Goal: Task Accomplishment & Management: Complete application form

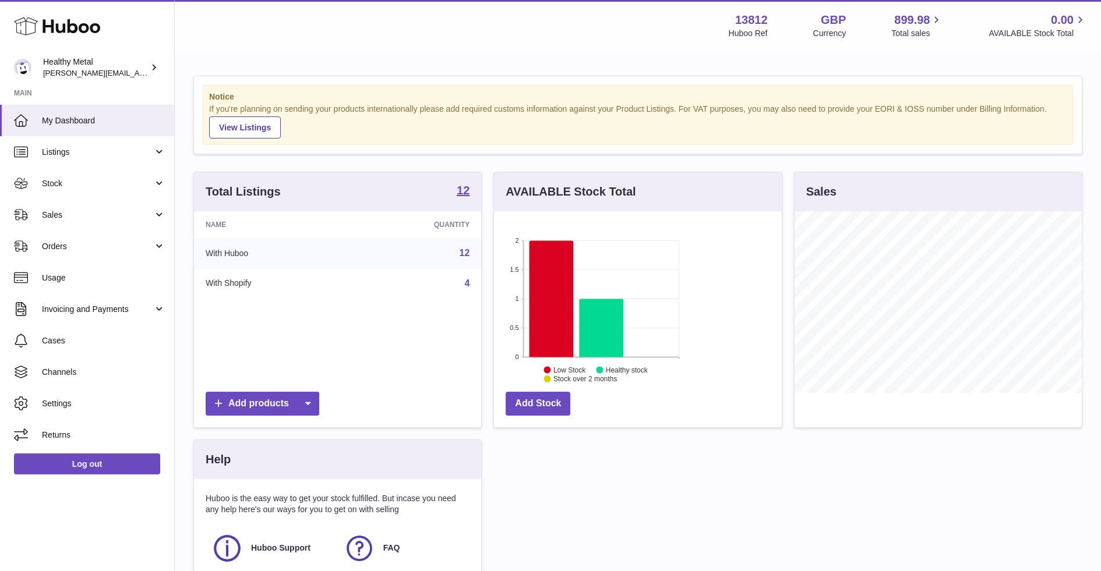
scroll to position [181, 287]
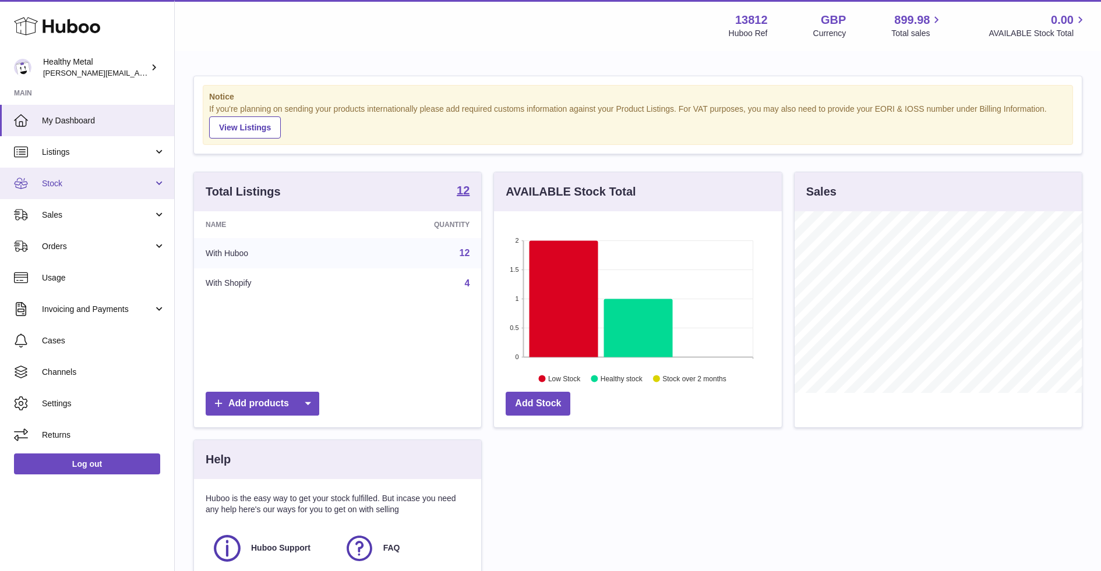
click at [125, 179] on span "Stock" at bounding box center [97, 183] width 111 height 11
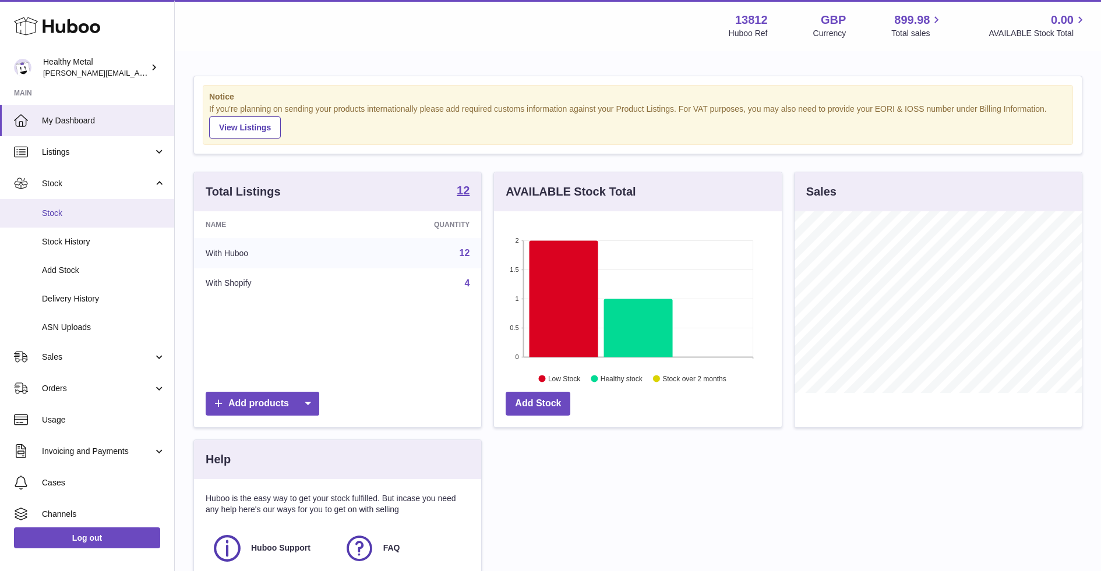
click at [89, 218] on span "Stock" at bounding box center [103, 213] width 123 height 11
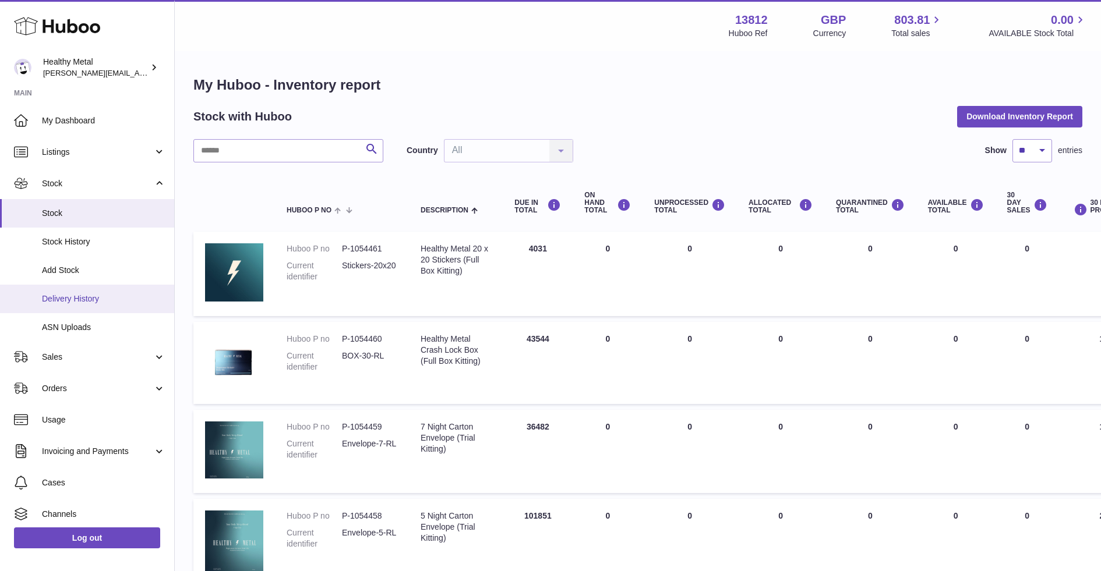
click at [86, 302] on span "Delivery History" at bounding box center [103, 299] width 123 height 11
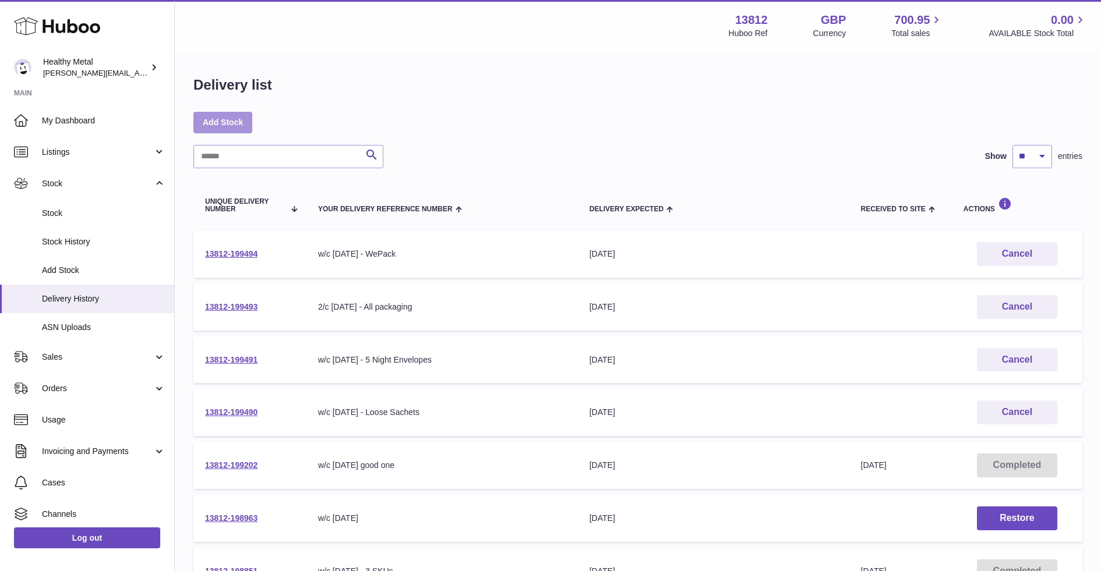
click at [224, 125] on link "Add Stock" at bounding box center [222, 122] width 59 height 21
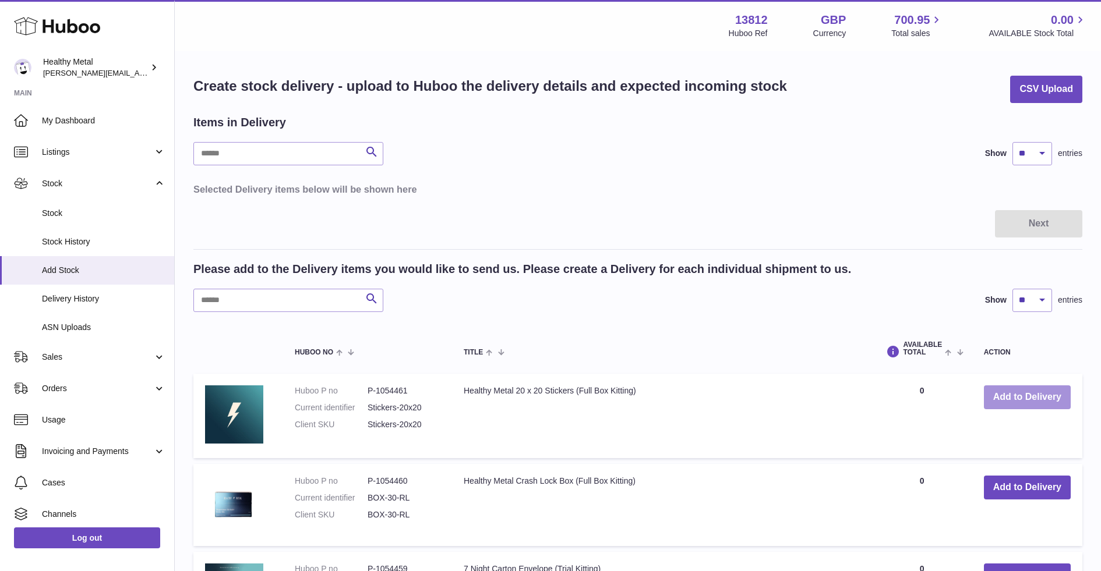
click at [1004, 402] on button "Add to Delivery" at bounding box center [1027, 398] width 87 height 24
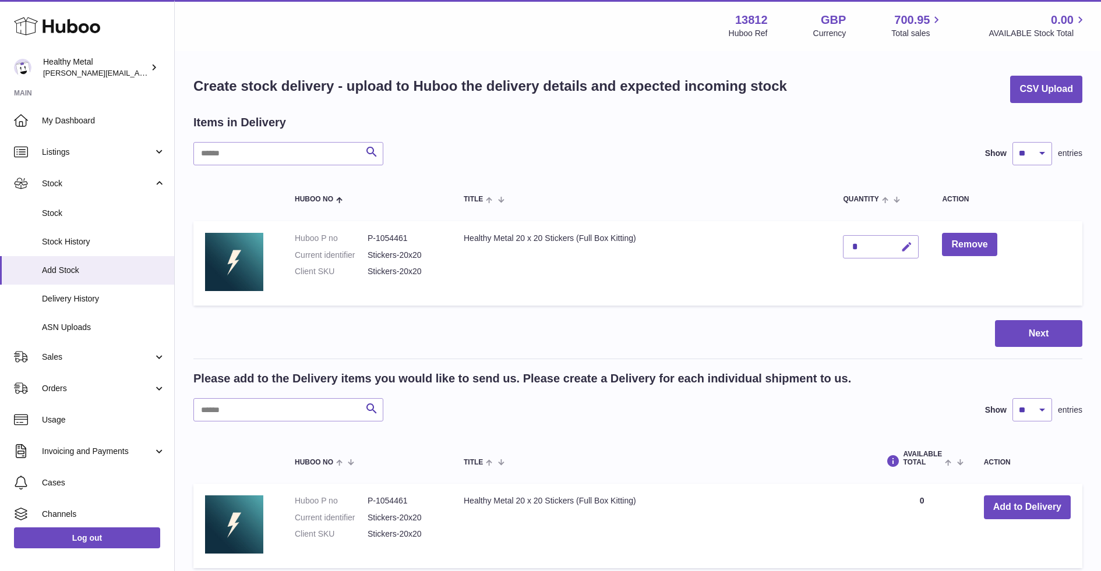
click at [900, 249] on button "button" at bounding box center [904, 247] width 27 height 24
click at [900, 249] on button "submit" at bounding box center [905, 247] width 22 height 19
click at [910, 250] on icon "button" at bounding box center [907, 247] width 12 height 12
type input "*****"
click at [914, 241] on button "submit" at bounding box center [905, 247] width 22 height 19
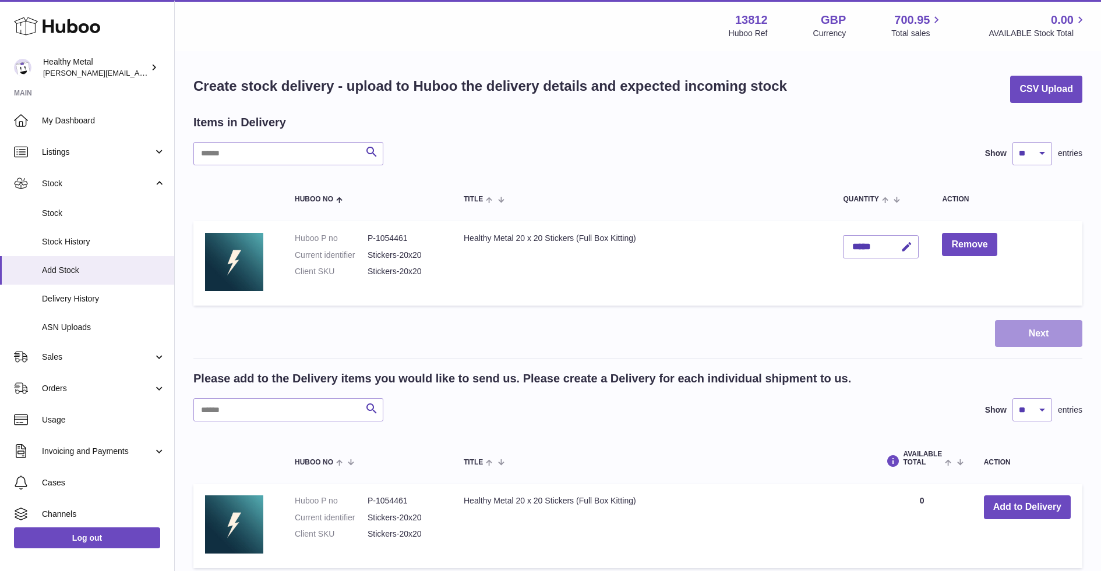
click at [1044, 342] on button "Next" at bounding box center [1038, 333] width 87 height 27
click at [807, 195] on div at bounding box center [550, 285] width 1101 height 571
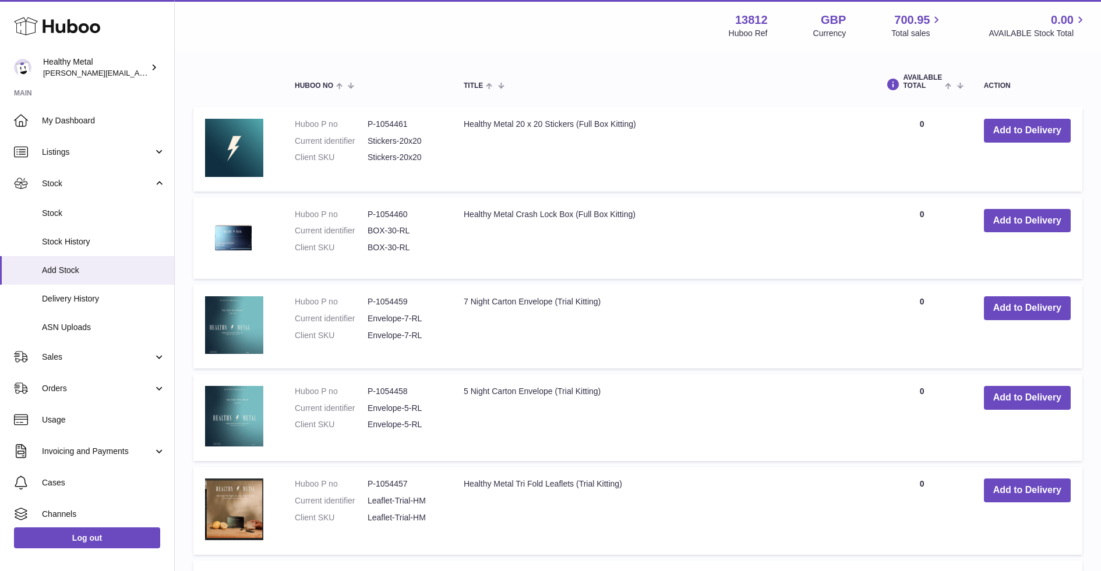
scroll to position [1056, 0]
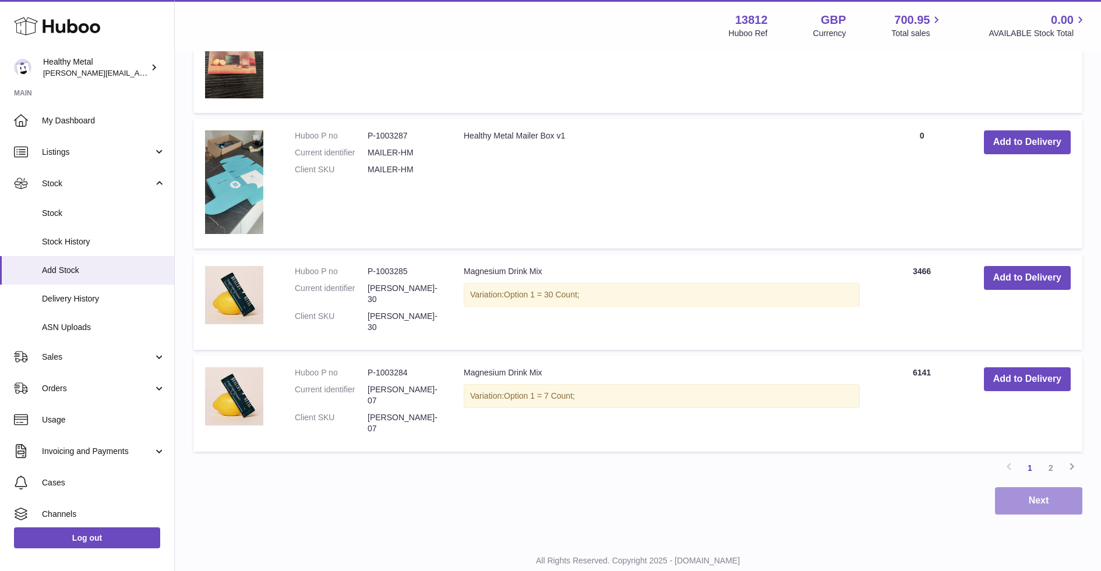
click at [1039, 488] on button "Next" at bounding box center [1038, 501] width 87 height 27
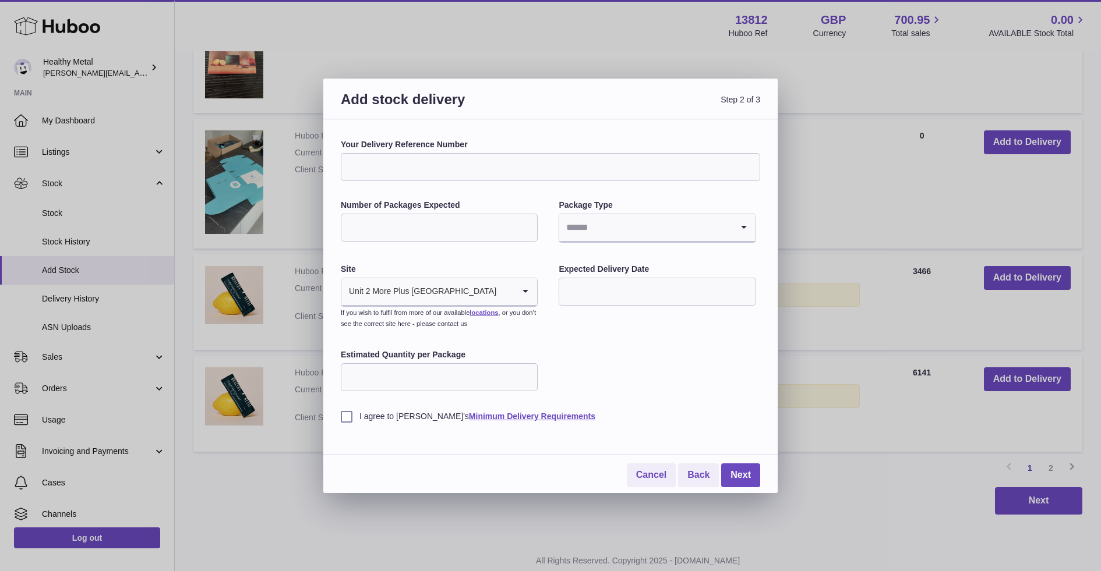
click at [503, 158] on input "Your Delivery Reference Number" at bounding box center [550, 167] width 419 height 28
click at [433, 165] on input "Your Delivery Reference Number" at bounding box center [550, 167] width 419 height 28
type input "**********"
type input "*"
click at [675, 297] on input "text" at bounding box center [657, 292] width 197 height 28
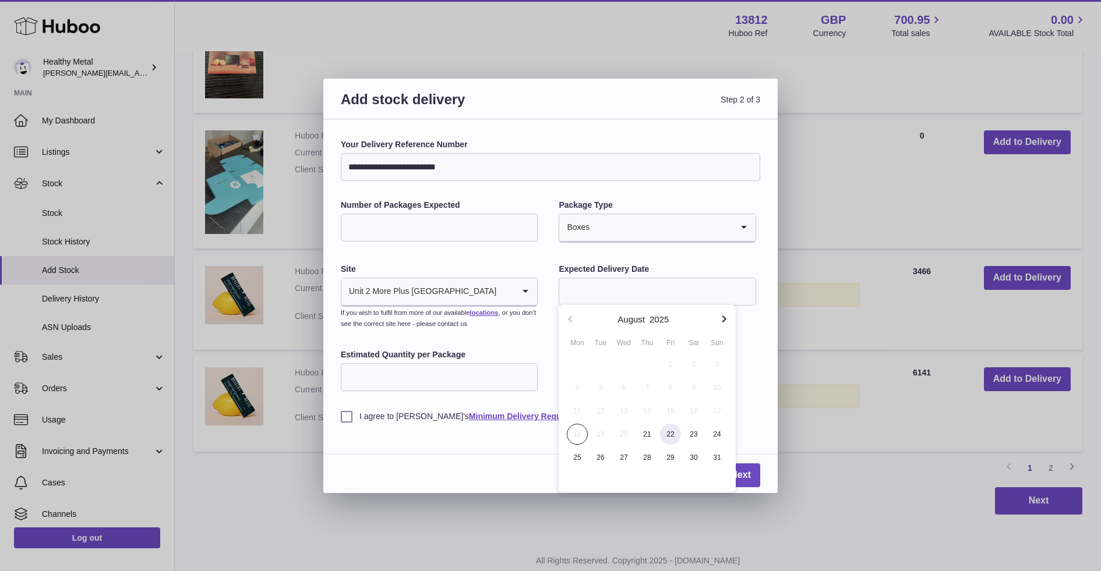
click at [673, 441] on span "22" at bounding box center [670, 434] width 21 height 21
type input "**********"
click at [432, 385] on input "Estimated Quantity per Package" at bounding box center [439, 378] width 197 height 28
click at [341, 415] on label "I agree to Huboo's Minimum Delivery Requirements" at bounding box center [550, 416] width 419 height 11
click at [402, 386] on input "Estimated Quantity per Package" at bounding box center [439, 378] width 197 height 28
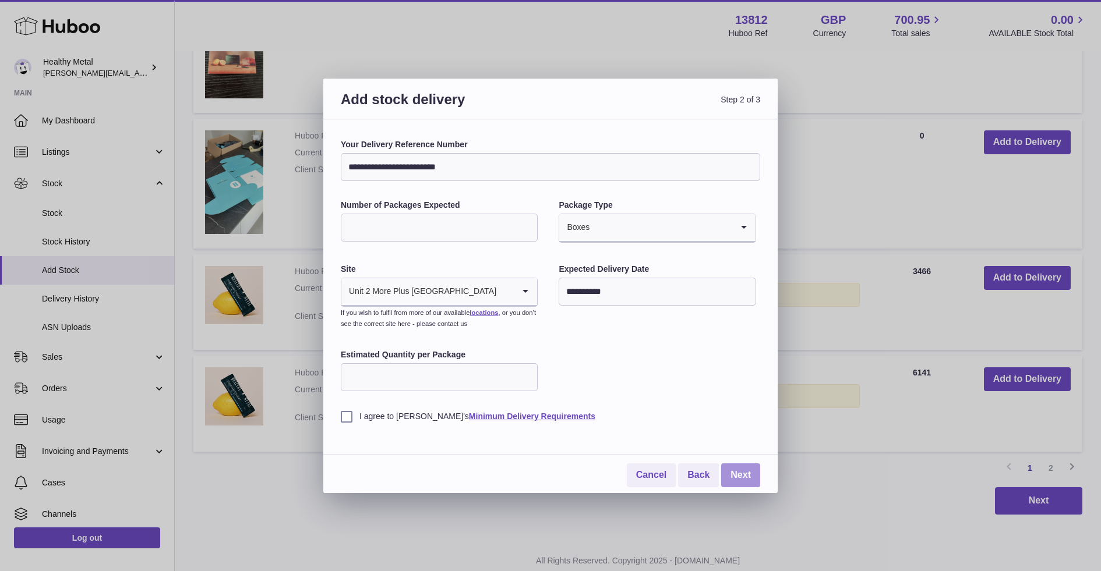
click at [732, 468] on link "Next" at bounding box center [740, 476] width 39 height 24
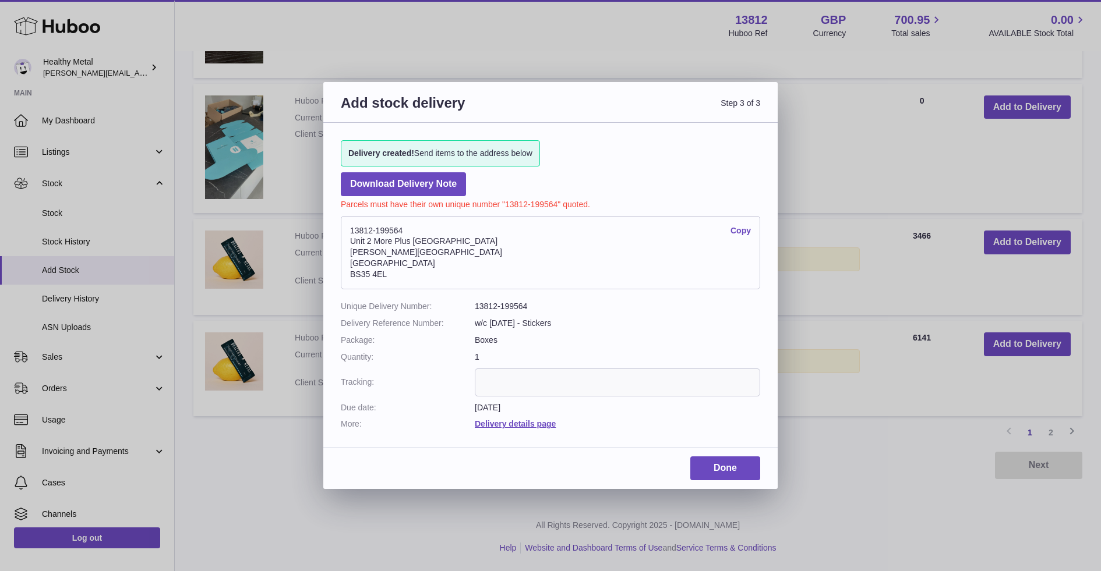
scroll to position [946, 0]
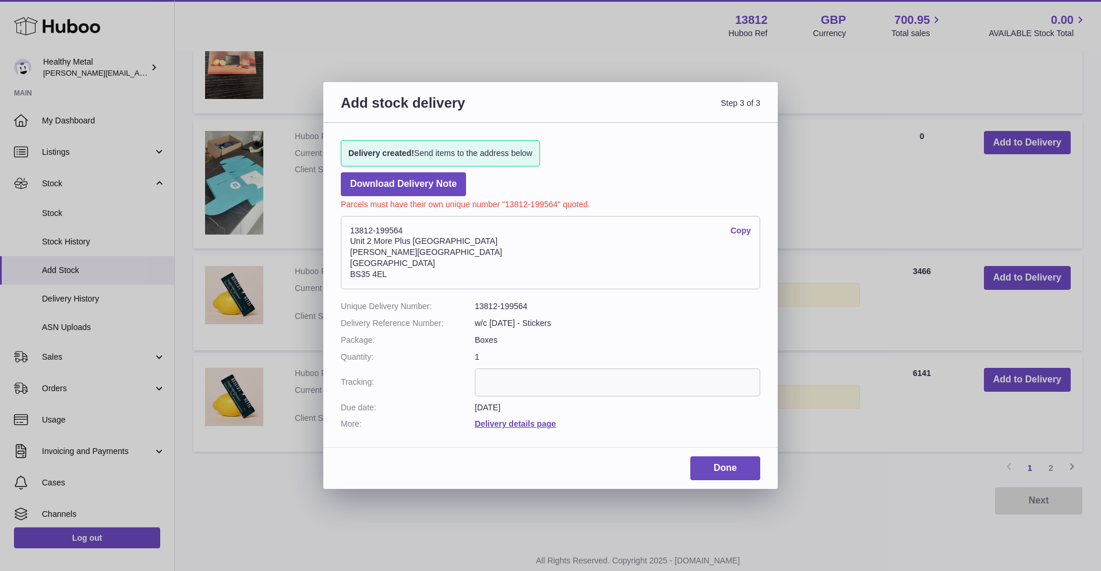
drag, startPoint x: 419, startPoint y: 269, endPoint x: 405, endPoint y: 269, distance: 14.0
click at [405, 269] on address "13812-199564 Copy Unit 2 More Plus Central Park Hudson Ave Severn Beach BS35 4EL" at bounding box center [550, 252] width 419 height 73
drag, startPoint x: 396, startPoint y: 274, endPoint x: 348, endPoint y: 232, distance: 64.0
click at [348, 232] on address "13812-199564 Copy Unit 2 More Plus Central Park Hudson Ave Severn Beach BS35 4EL" at bounding box center [550, 252] width 419 height 73
click at [691, 274] on address "13812-199564 Copy Unit 2 More Plus Central Park Hudson Ave Severn Beach BS35 4EL" at bounding box center [550, 252] width 419 height 73
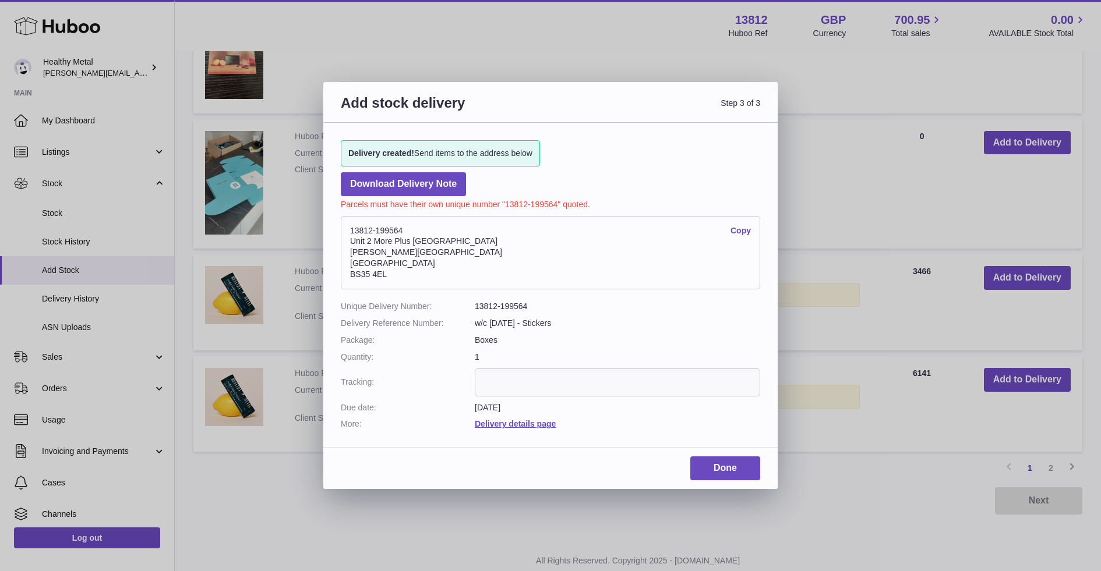
click at [743, 231] on link "Copy" at bounding box center [741, 230] width 20 height 11
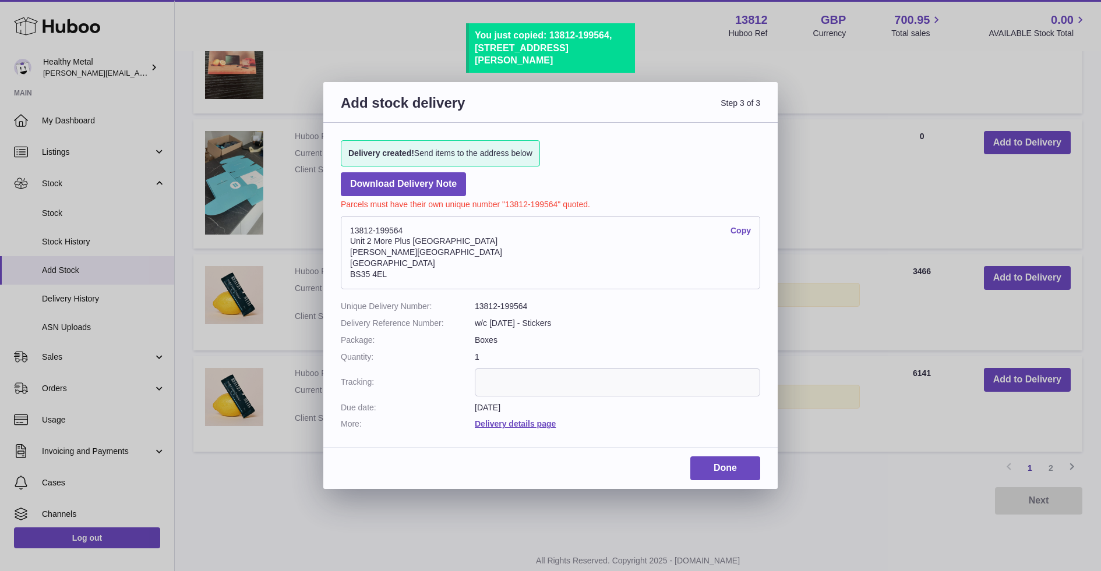
drag, startPoint x: 385, startPoint y: 275, endPoint x: 345, endPoint y: 225, distance: 63.4
click at [345, 225] on address "13812-199564 Copy Unit 2 More Plus Central Park Hudson Ave Severn Beach BS35 4EL" at bounding box center [550, 252] width 419 height 73
copy address "13812-199564 Copy Unit 2 More Plus Central Park Hudson Ave Severn Beach BS35 4EL"
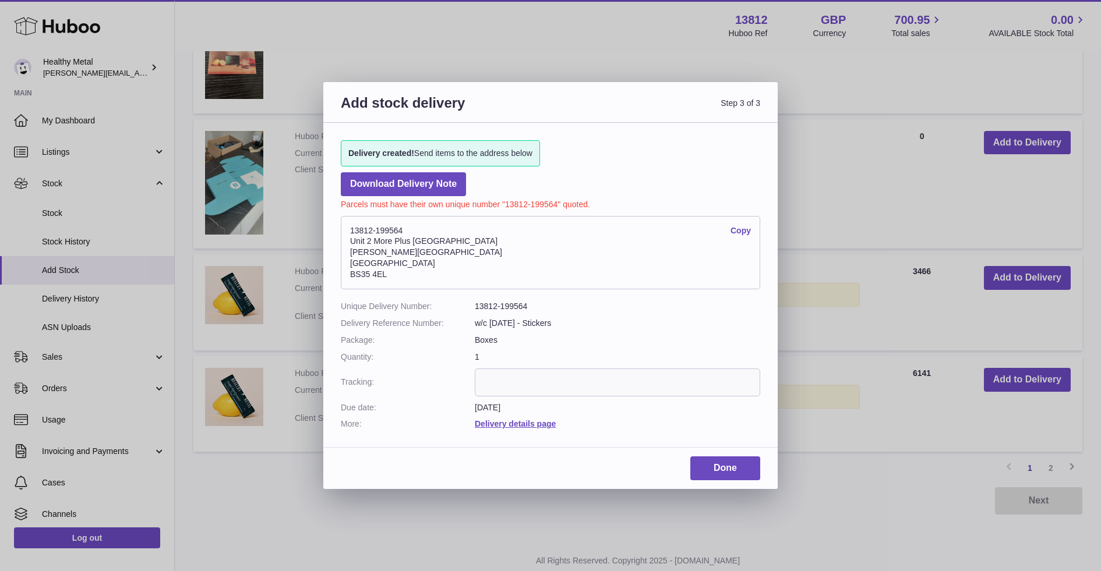
click at [392, 230] on address "13812-199564 Copy Unit 2 More Plus Central Park Hudson Ave Severn Beach BS35 4EL" at bounding box center [550, 252] width 419 height 73
click at [733, 471] on link "Done" at bounding box center [725, 469] width 70 height 24
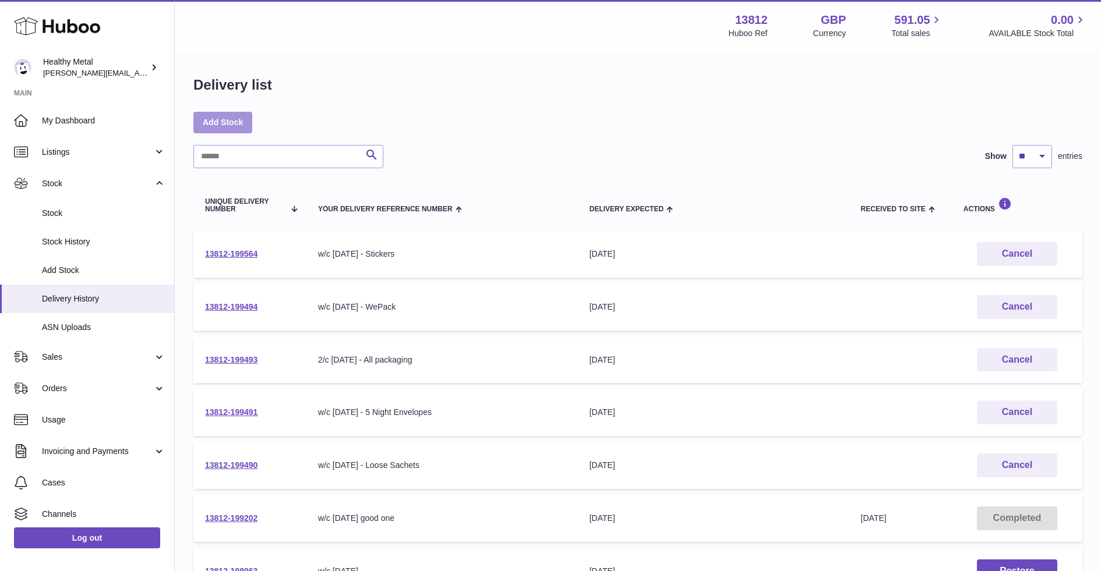
click at [226, 129] on link "Add Stock" at bounding box center [222, 122] width 59 height 21
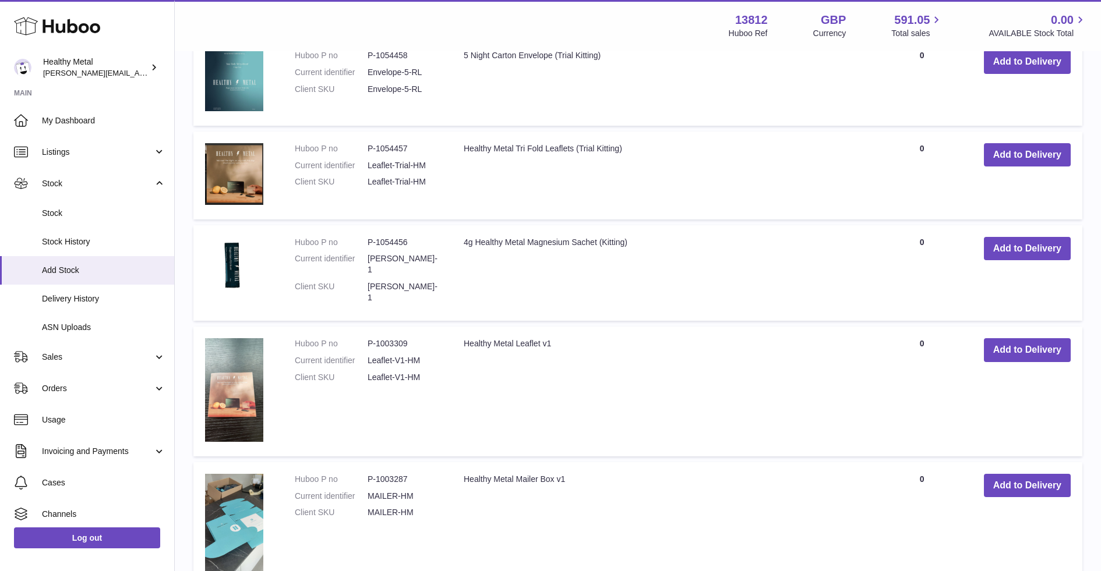
scroll to position [578, 0]
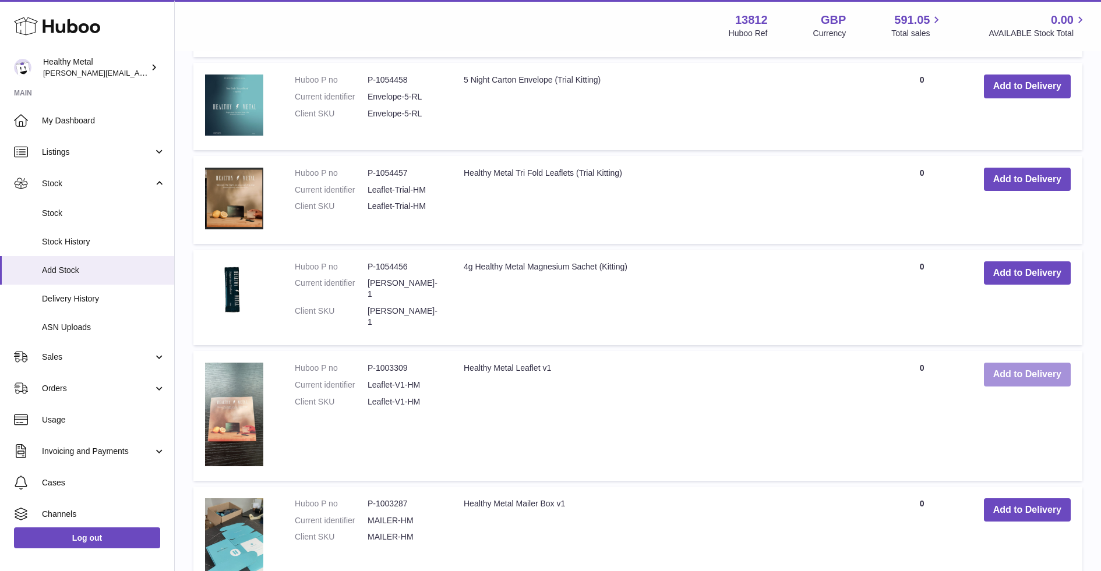
click at [1015, 369] on button "Add to Delivery" at bounding box center [1027, 375] width 87 height 24
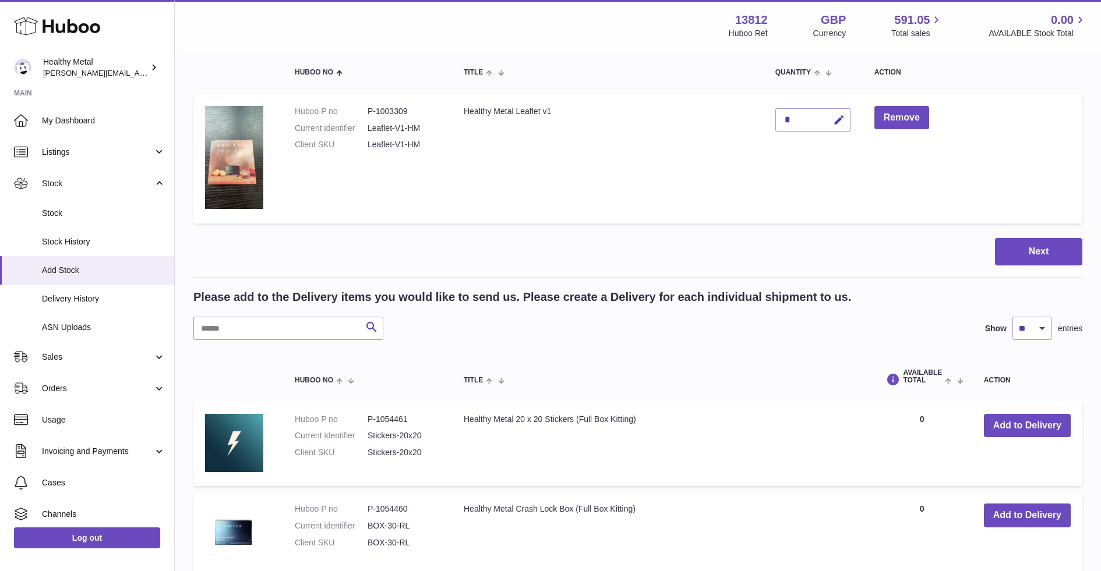
scroll to position [0, 0]
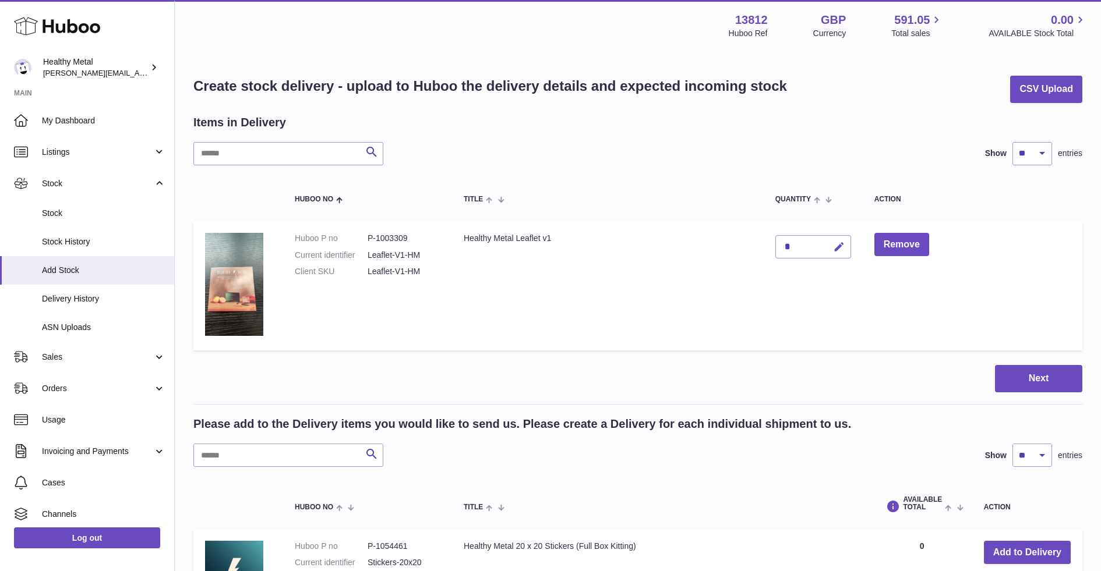
click at [838, 249] on icon "button" at bounding box center [839, 247] width 12 height 12
click at [787, 242] on input "*" at bounding box center [813, 246] width 76 height 23
type input "****"
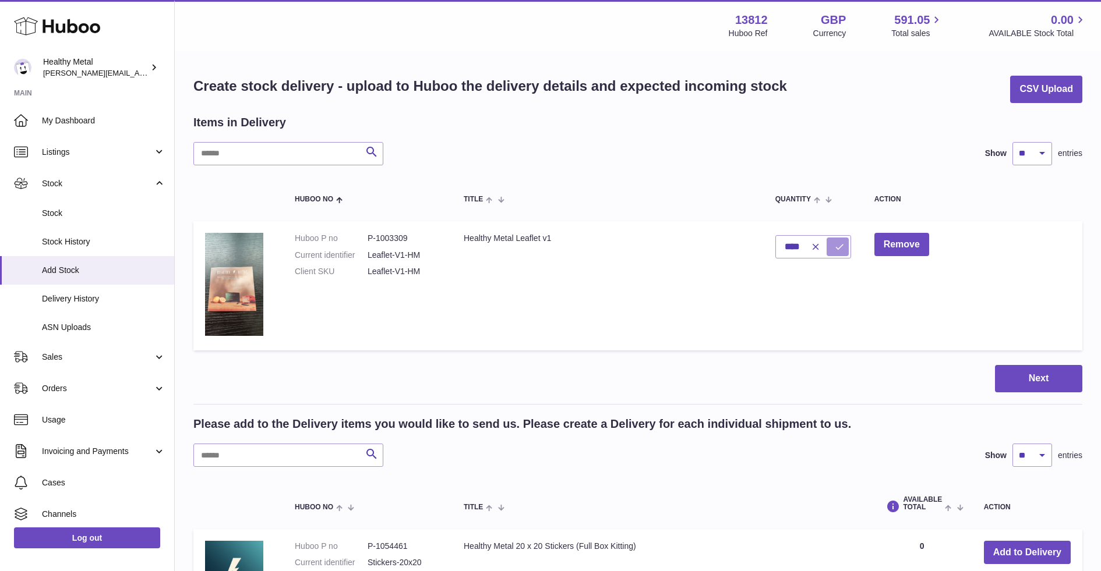
click at [832, 247] on button "submit" at bounding box center [838, 247] width 22 height 19
click at [1036, 385] on button "Next" at bounding box center [1038, 378] width 87 height 27
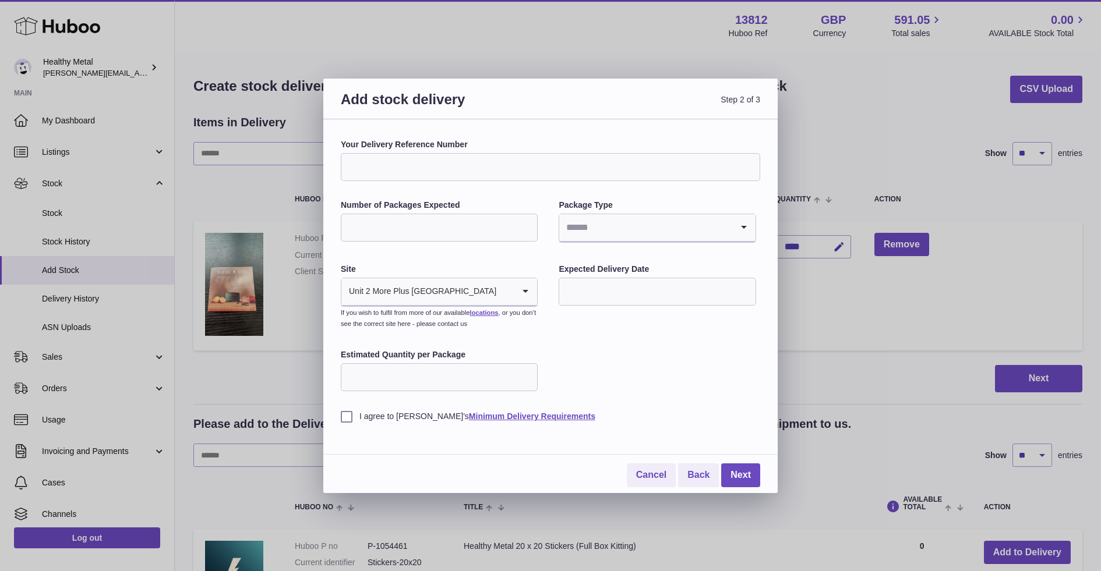
click at [436, 153] on input "Your Delivery Reference Number" at bounding box center [550, 167] width 419 height 28
type input "**********"
click at [428, 230] on input "Number of Packages Expected" at bounding box center [439, 228] width 197 height 28
drag, startPoint x: 367, startPoint y: 225, endPoint x: 323, endPoint y: 225, distance: 43.7
click at [323, 225] on div "**********" at bounding box center [550, 306] width 454 height 374
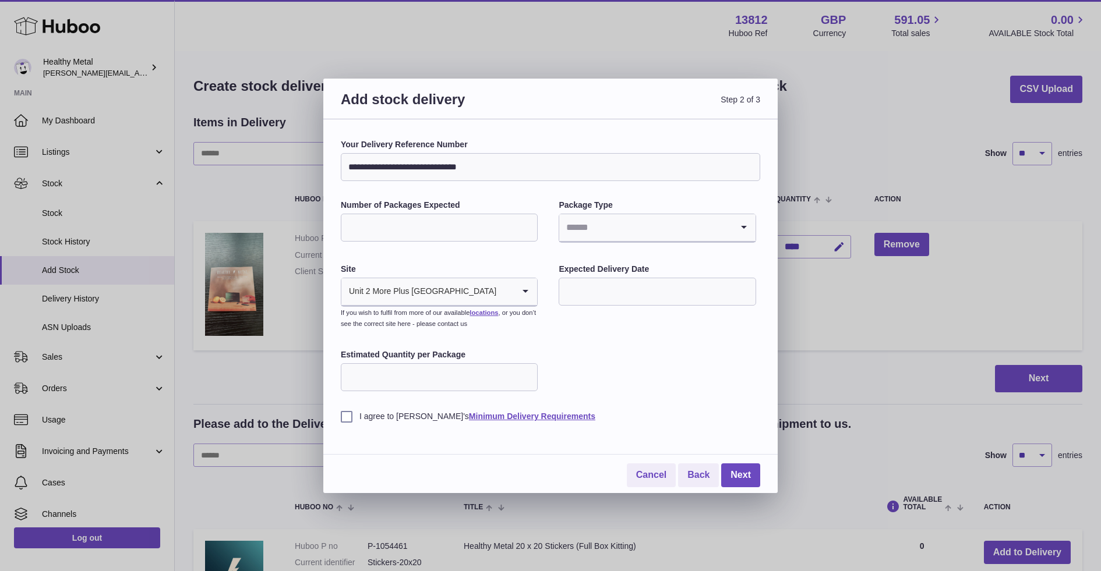
type input "*"
click at [592, 299] on li "Boxes" at bounding box center [657, 305] width 195 height 23
click at [436, 372] on input "Estimated Quantity per Package" at bounding box center [439, 378] width 197 height 28
click at [512, 383] on input "Estimated Quantity per Package" at bounding box center [439, 378] width 197 height 28
click at [338, 424] on div "**********" at bounding box center [550, 306] width 454 height 374
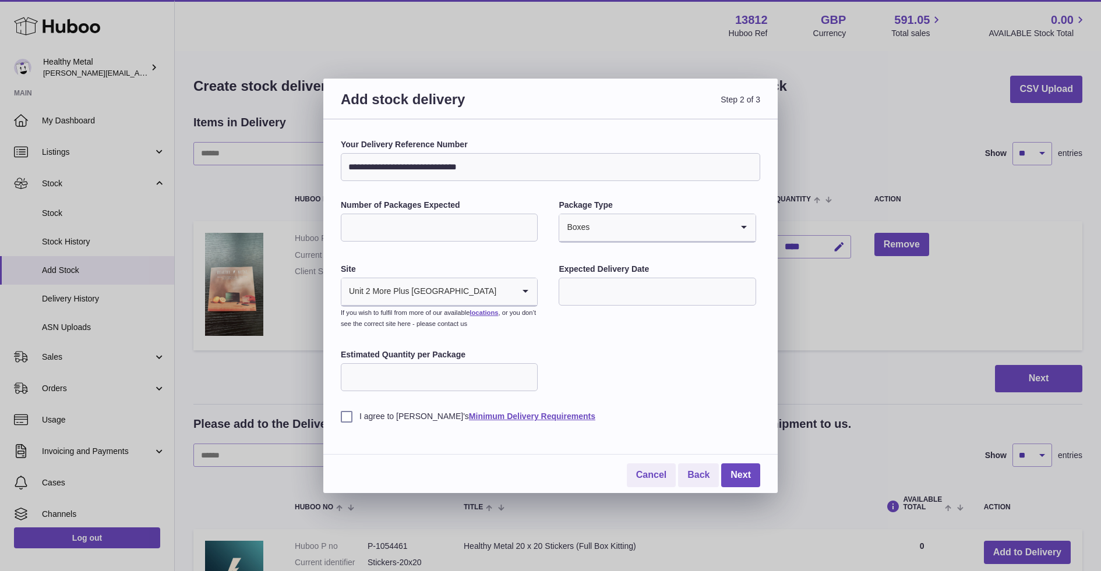
click at [351, 419] on label "I agree to Huboo's Minimum Delivery Requirements" at bounding box center [550, 416] width 419 height 11
click at [418, 358] on label "Estimated Quantity per Package" at bounding box center [439, 355] width 197 height 11
click at [418, 364] on input "Estimated Quantity per Package" at bounding box center [439, 378] width 197 height 28
click at [426, 366] on input "Estimated Quantity per Package" at bounding box center [439, 378] width 197 height 28
type input "*"
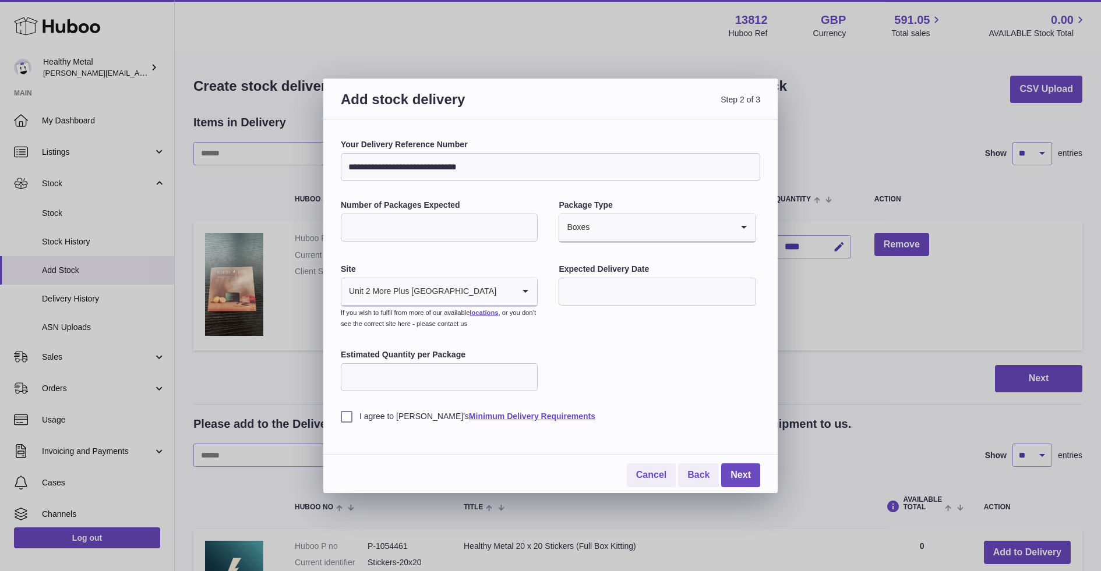
click at [629, 292] on input "text" at bounding box center [657, 292] width 197 height 28
click at [584, 460] on span "25" at bounding box center [577, 457] width 21 height 21
type input "**********"
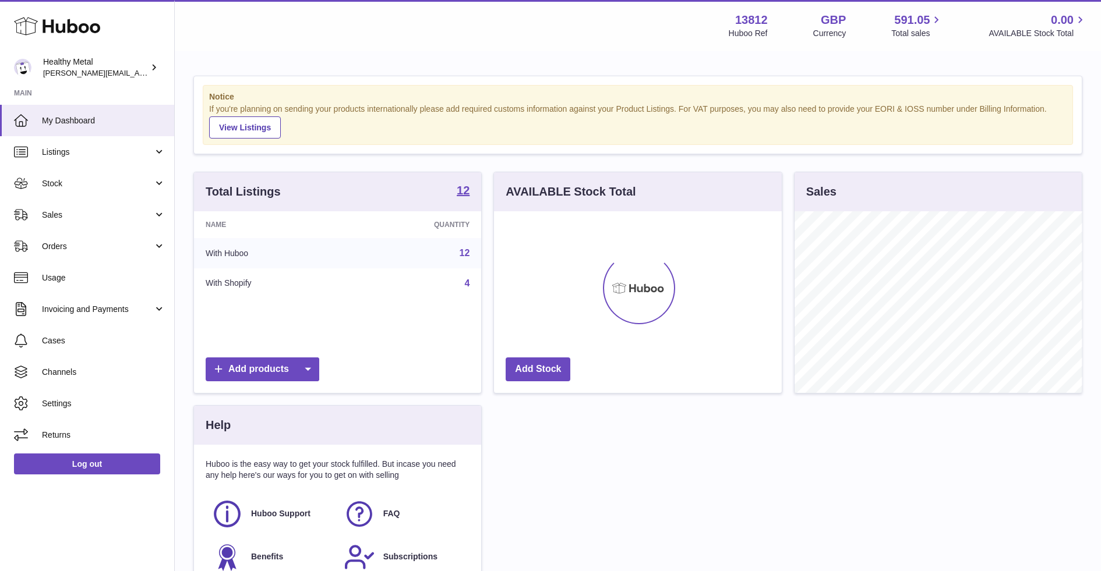
scroll to position [181, 287]
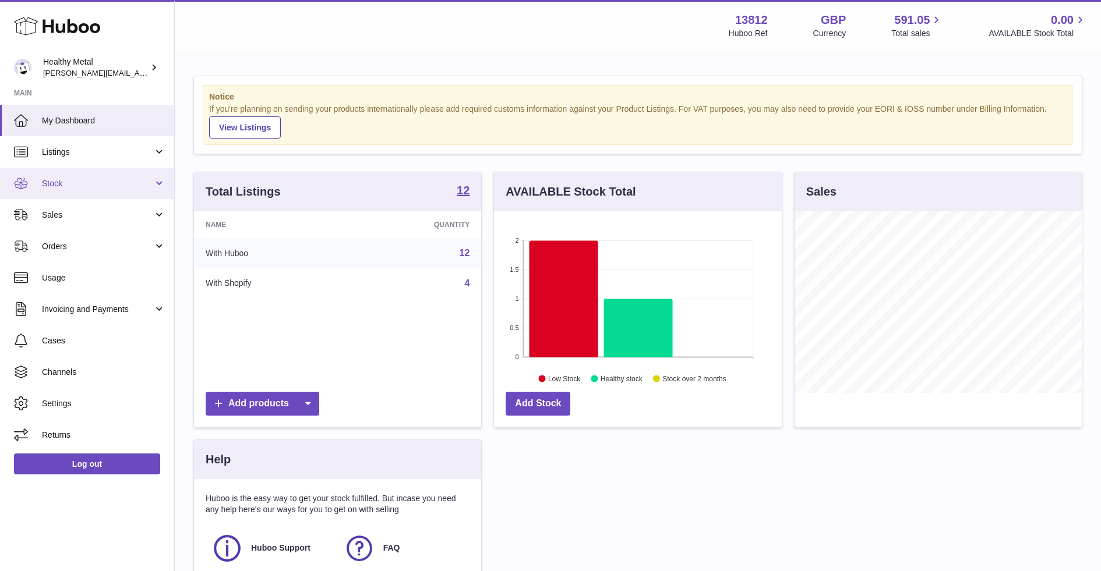
click at [107, 188] on span "Stock" at bounding box center [97, 183] width 111 height 11
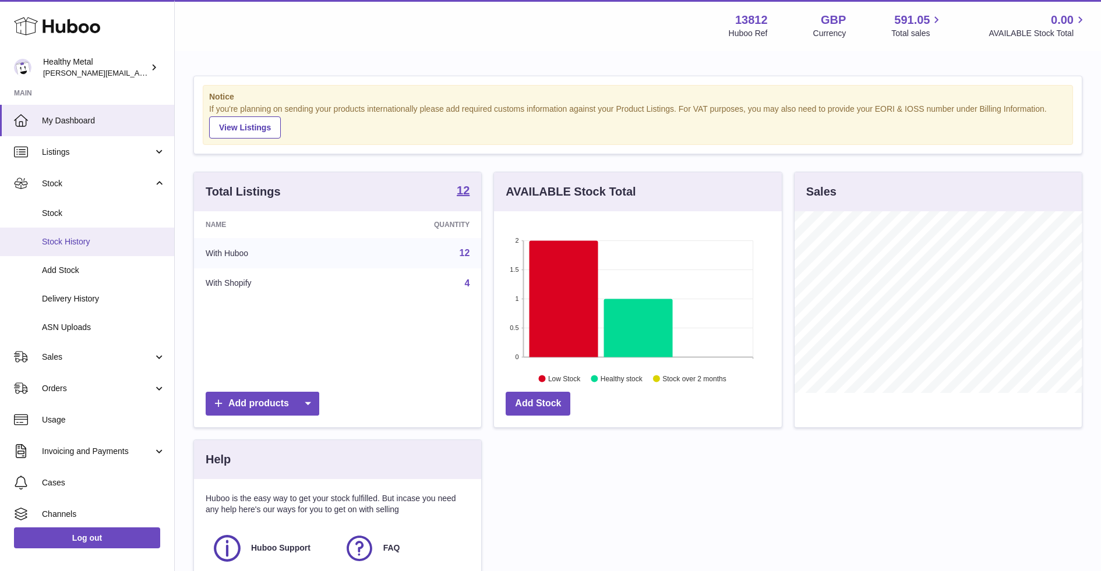
click at [79, 245] on span "Stock History" at bounding box center [103, 242] width 123 height 11
click at [63, 299] on span "Delivery History" at bounding box center [103, 299] width 123 height 11
click at [83, 301] on span "Delivery History" at bounding box center [103, 299] width 123 height 11
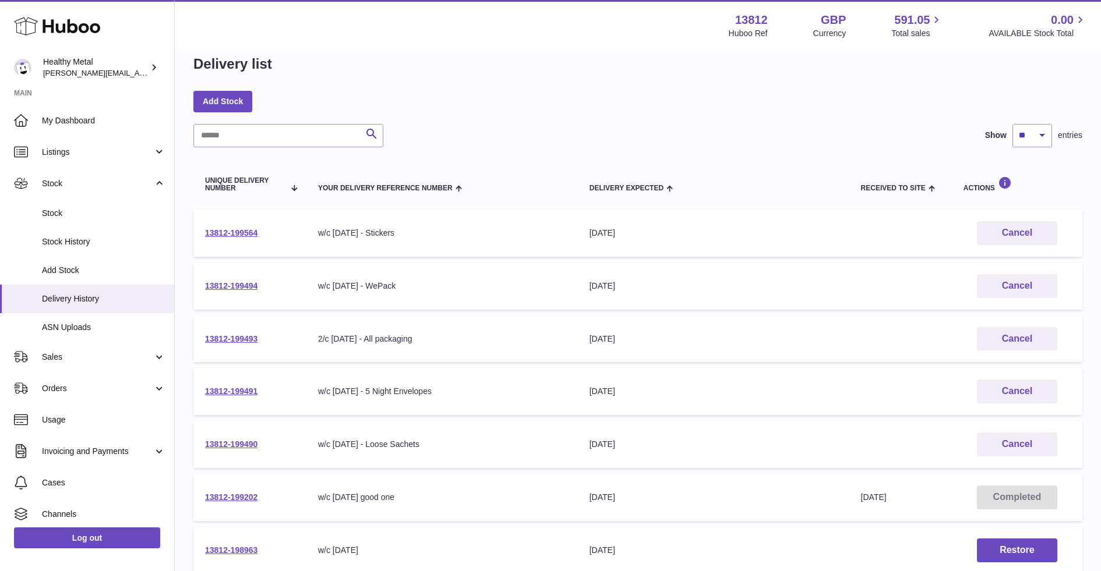
scroll to position [36, 0]
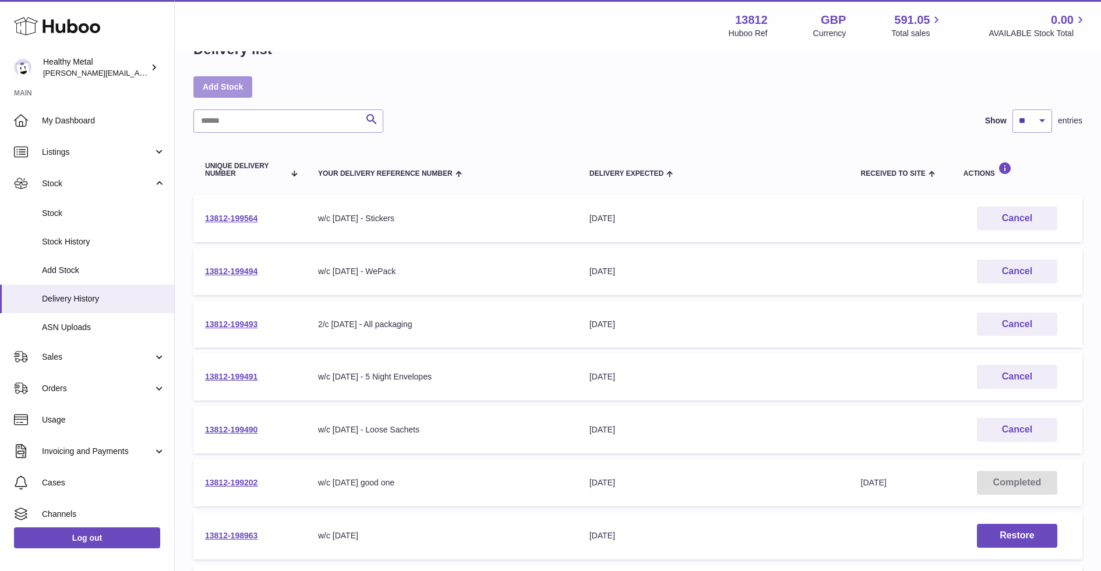
click at [234, 83] on link "Add Stock" at bounding box center [222, 86] width 59 height 21
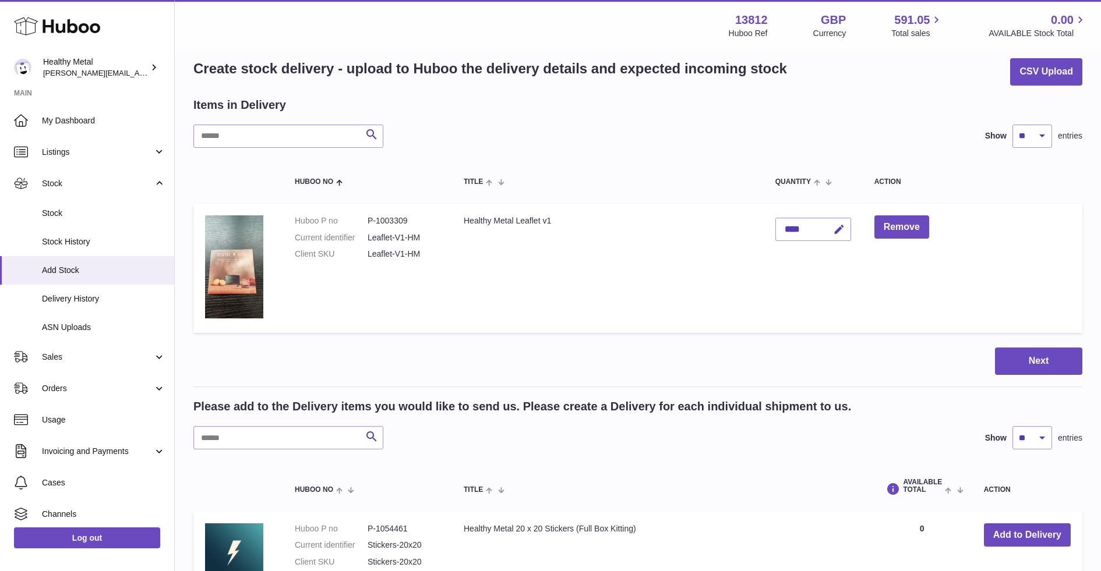
scroll to position [3, 0]
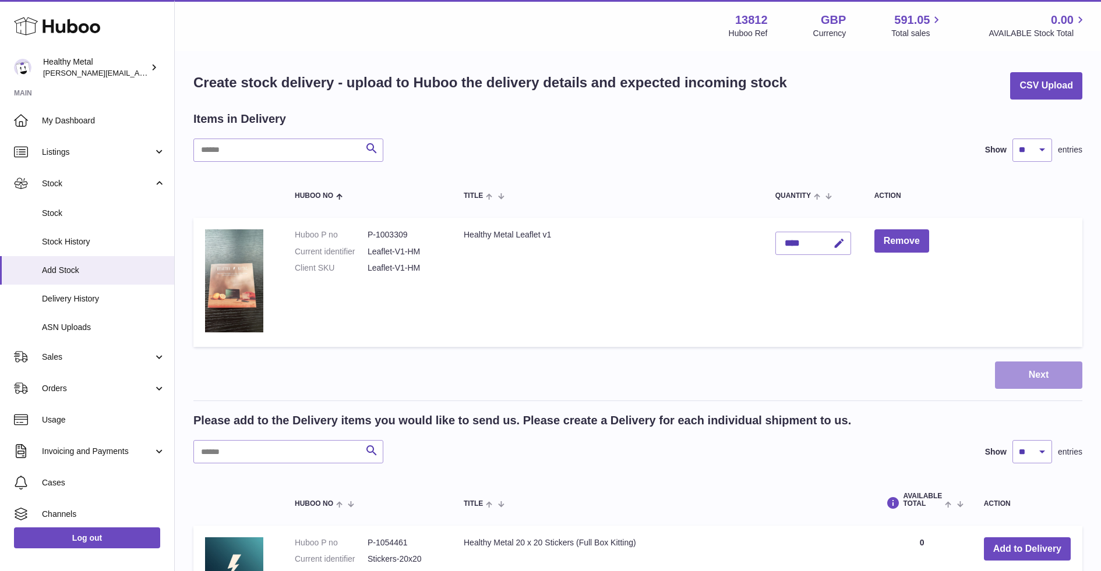
click at [1028, 384] on button "Next" at bounding box center [1038, 375] width 87 height 27
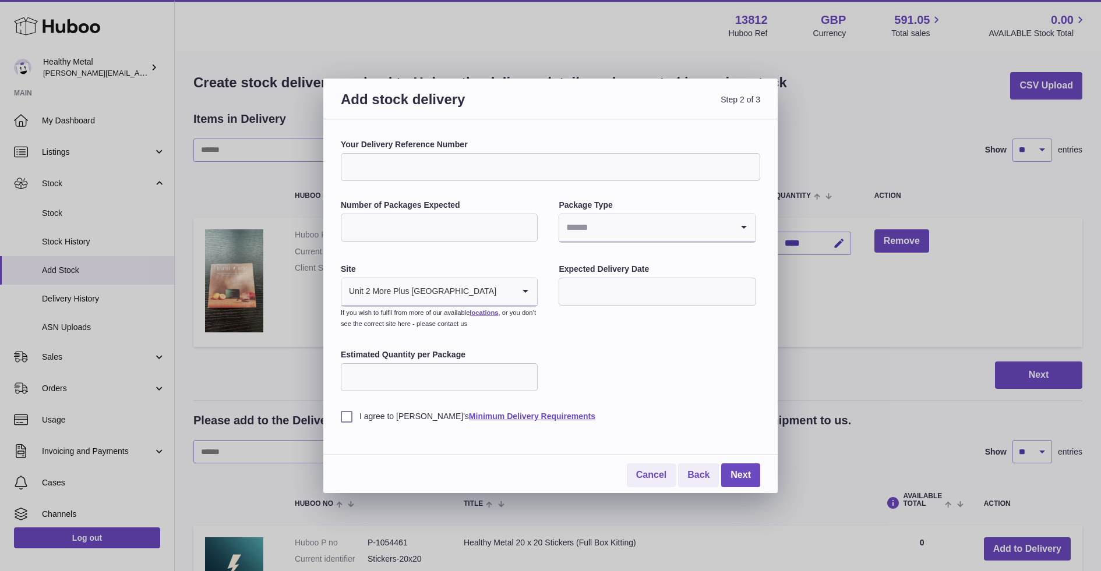
click at [429, 151] on div "Your Delivery Reference Number" at bounding box center [550, 160] width 419 height 42
click at [415, 162] on input "Your Delivery Reference Number" at bounding box center [550, 167] width 419 height 28
type input "**********"
click at [408, 237] on input "Number of Packages Expected" at bounding box center [439, 228] width 197 height 28
type input "*"
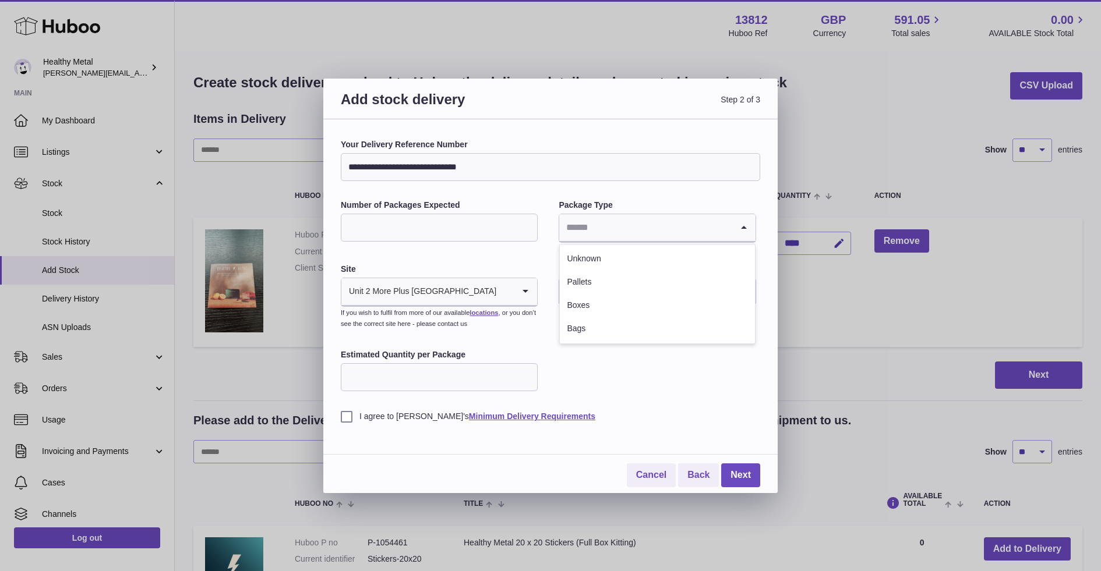
click at [639, 239] on input "Search for option" at bounding box center [645, 227] width 172 height 27
click at [613, 302] on li "Boxes" at bounding box center [657, 305] width 195 height 23
click at [616, 302] on input "text" at bounding box center [657, 292] width 197 height 28
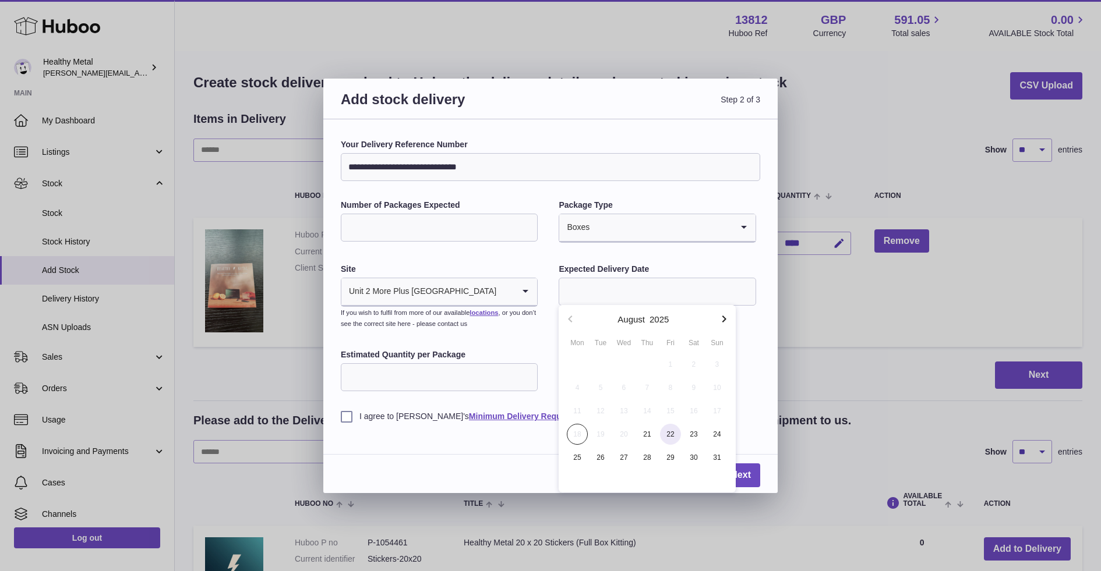
click at [678, 437] on span "22" at bounding box center [670, 434] width 21 height 21
type input "**********"
click at [432, 364] on input "Estimated Quantity per Package" at bounding box center [439, 378] width 197 height 28
type input "****"
click at [351, 426] on div "**********" at bounding box center [550, 313] width 419 height 348
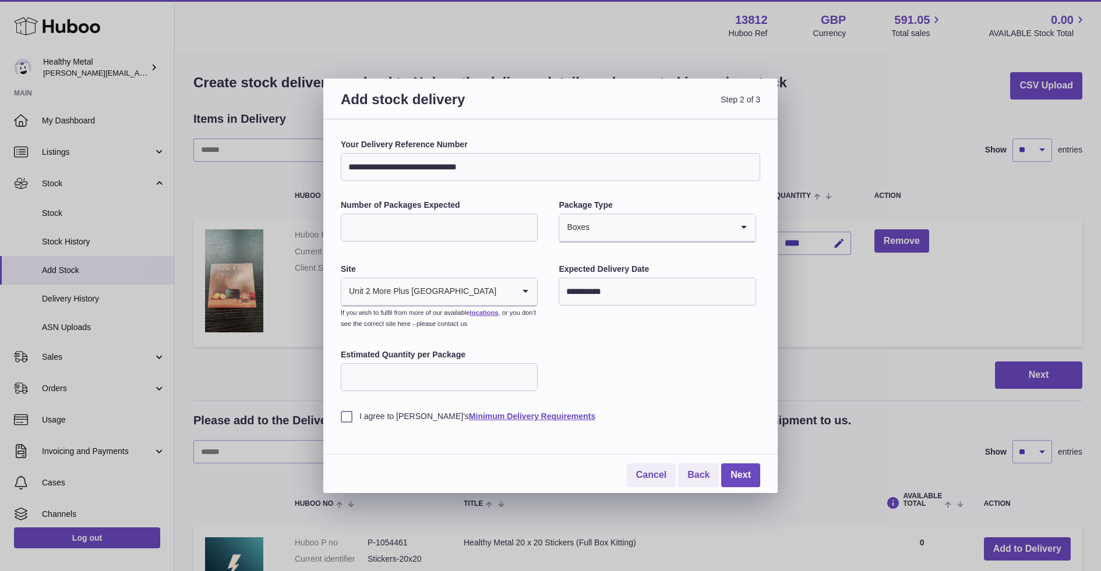
click at [345, 422] on div "**********" at bounding box center [550, 313] width 419 height 348
click at [351, 415] on label "I agree to Huboo's Minimum Delivery Requirements" at bounding box center [550, 416] width 419 height 11
click at [736, 478] on link "Next" at bounding box center [740, 476] width 39 height 24
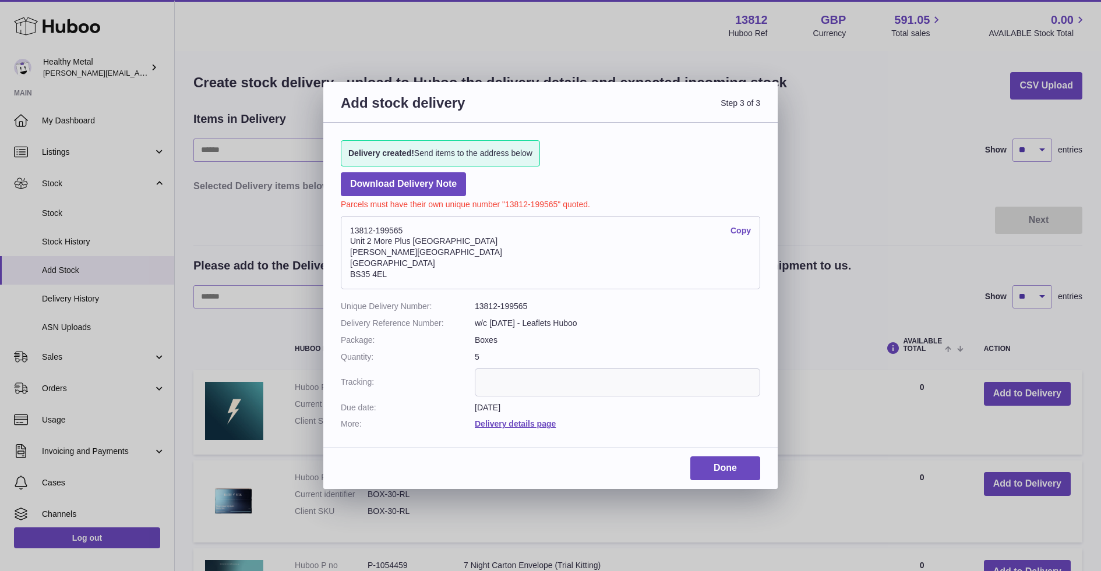
click at [409, 230] on address "13812-199565 Copy Unit 2 More Plus Central Park Hudson Ave Severn Beach BS35 4EL" at bounding box center [550, 252] width 419 height 73
drag, startPoint x: 402, startPoint y: 230, endPoint x: 351, endPoint y: 232, distance: 51.3
click at [351, 232] on address "13812-199565 Copy Unit 2 More Plus Central Park Hudson Ave Severn Beach BS35 4EL" at bounding box center [550, 252] width 419 height 73
click at [370, 225] on address "13812-199565 Copy Unit 2 More Plus Central Park Hudson Ave Severn Beach BS35 4EL" at bounding box center [550, 252] width 419 height 73
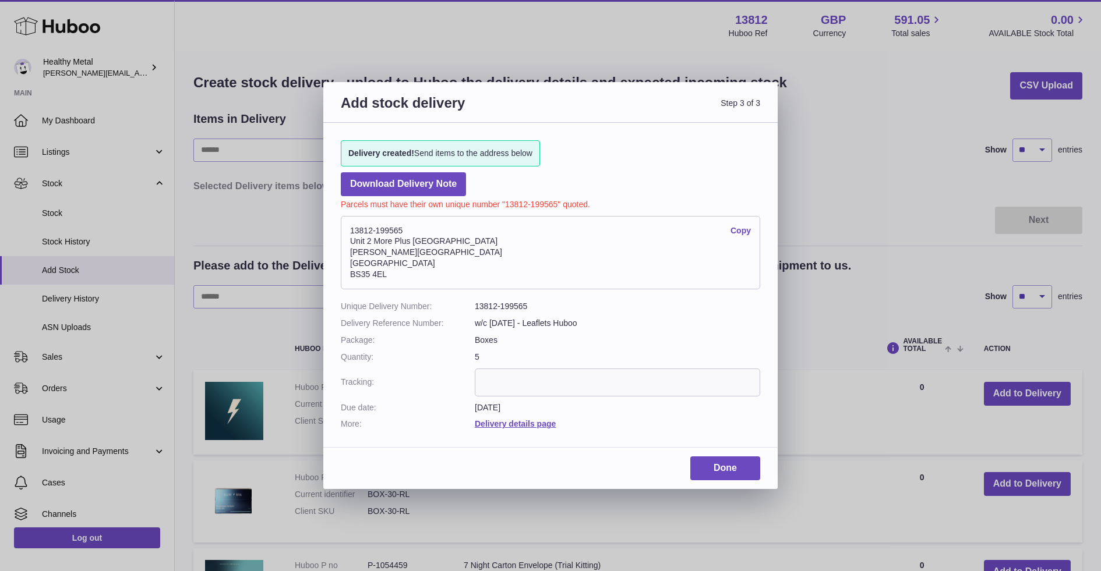
click at [370, 225] on address "13812-199565 Copy Unit 2 More Plus Central Park Hudson Ave Severn Beach BS35 4EL" at bounding box center [550, 252] width 419 height 73
click at [404, 277] on address "13812-199565 Copy Unit 2 More Plus Central Park Hudson Ave Severn Beach BS35 4EL" at bounding box center [550, 252] width 419 height 73
click at [835, 44] on div "Add stock delivery Step 3 of 3 Delivery created! Send items to the address belo…" at bounding box center [550, 285] width 1101 height 571
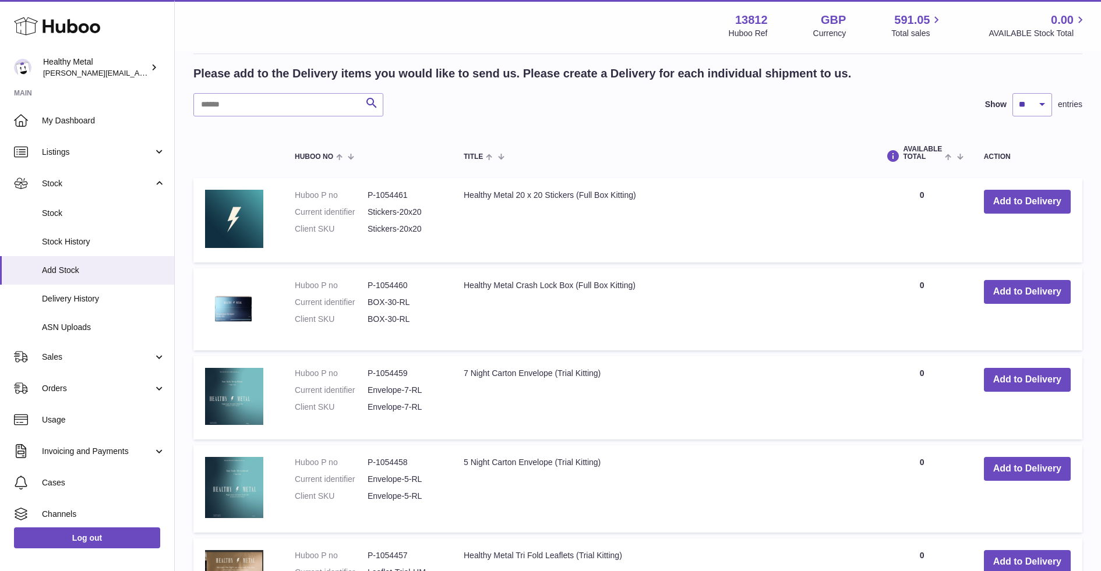
scroll to position [0, 0]
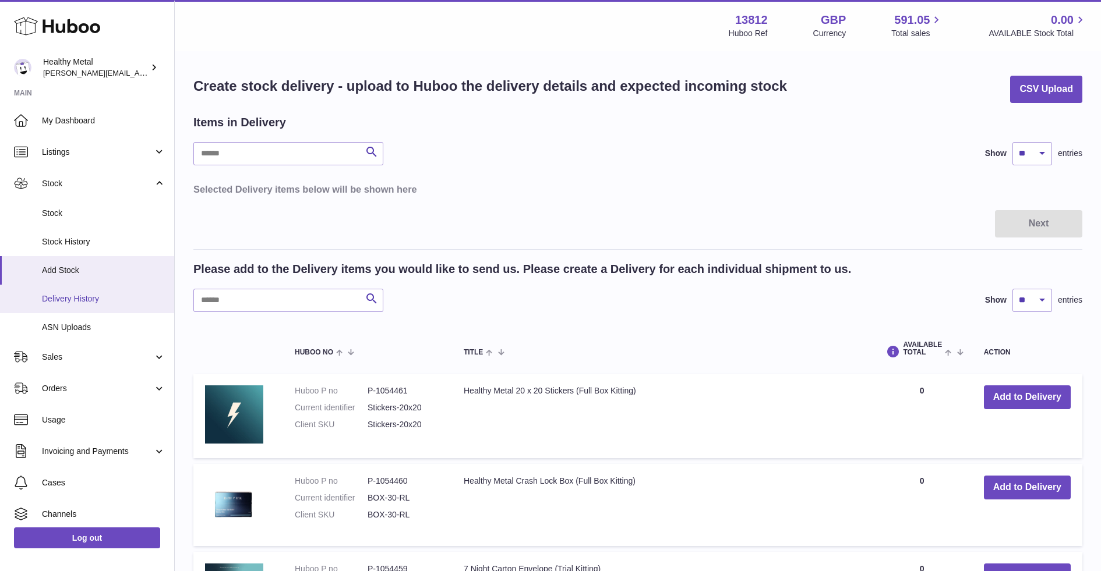
click at [67, 286] on link "Delivery History" at bounding box center [87, 299] width 174 height 29
click at [67, 301] on span "Delivery History" at bounding box center [103, 299] width 123 height 11
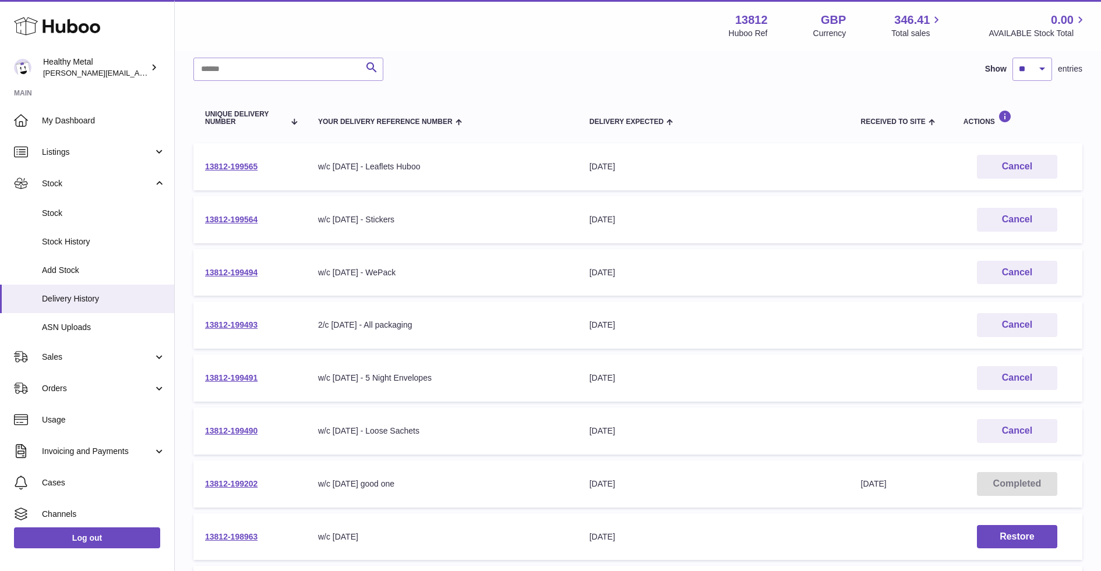
scroll to position [90, 0]
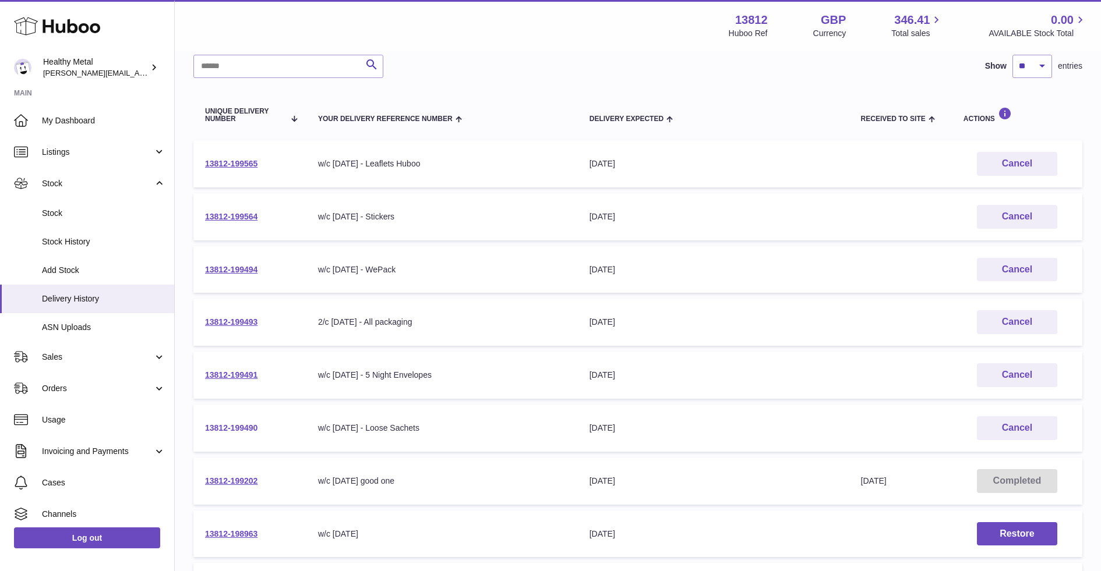
click at [225, 429] on link "13812-199490" at bounding box center [231, 428] width 52 height 9
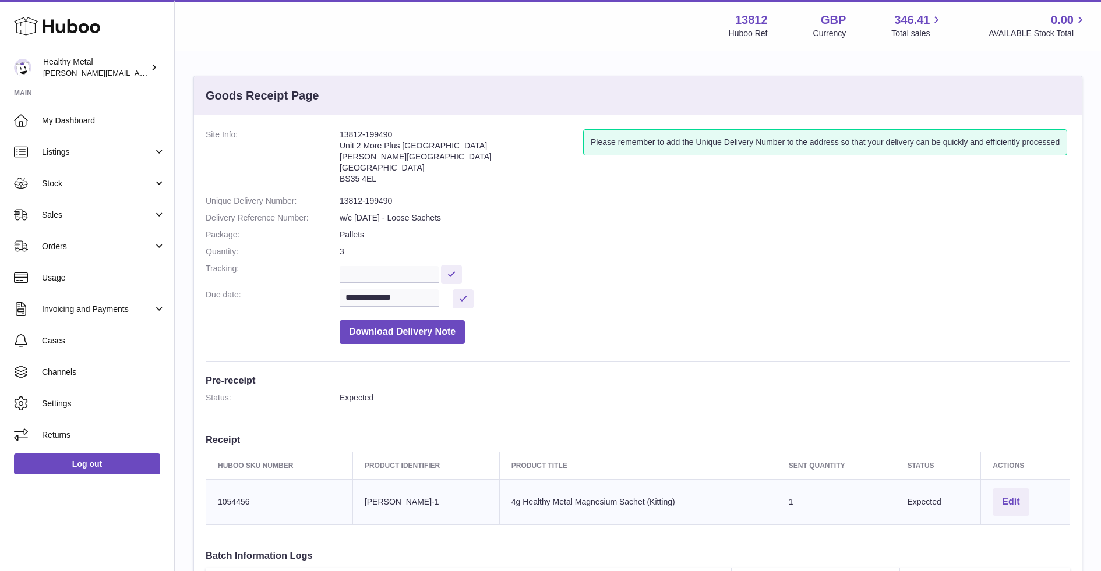
drag, startPoint x: 389, startPoint y: 177, endPoint x: 336, endPoint y: 137, distance: 65.8
click at [336, 137] on dl "**********" at bounding box center [638, 239] width 864 height 221
copy dl "13812-199490 Unit 2 More Plus [GEOGRAPHIC_DATA][STREET_ADDRESS][PERSON_NAME]"
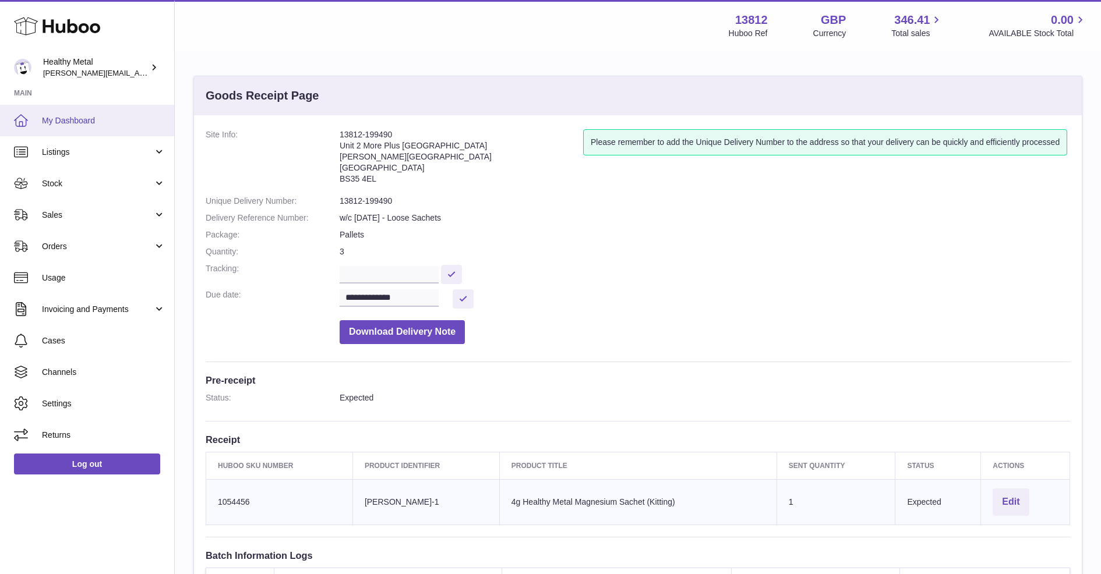
click at [100, 110] on link "My Dashboard" at bounding box center [87, 120] width 174 height 31
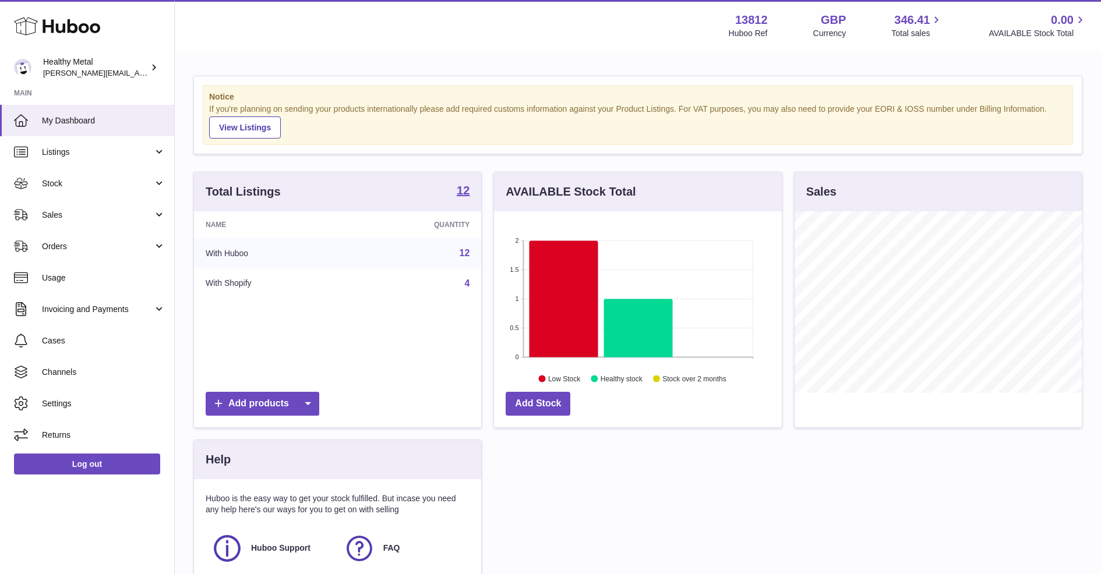
scroll to position [181, 287]
click at [132, 214] on span "Sales" at bounding box center [97, 215] width 111 height 11
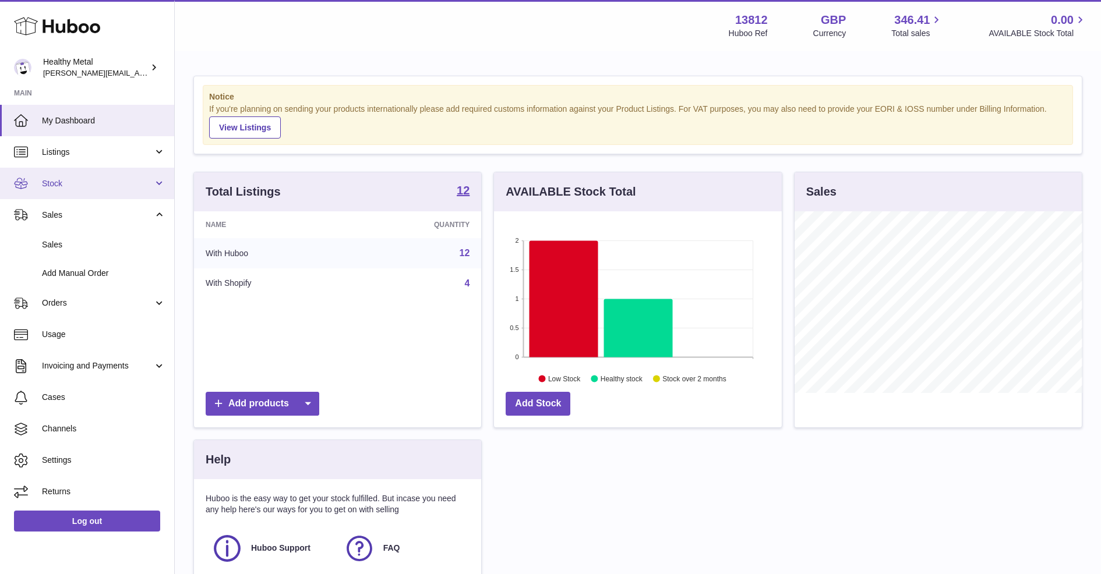
click at [96, 192] on link "Stock" at bounding box center [87, 183] width 174 height 31
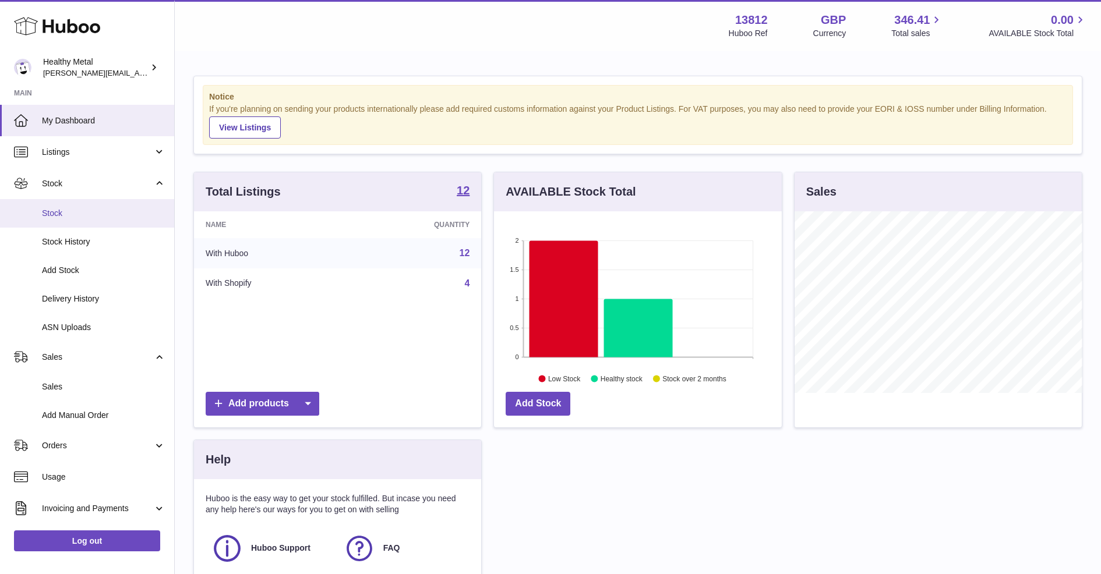
click at [75, 217] on span "Stock" at bounding box center [103, 213] width 123 height 11
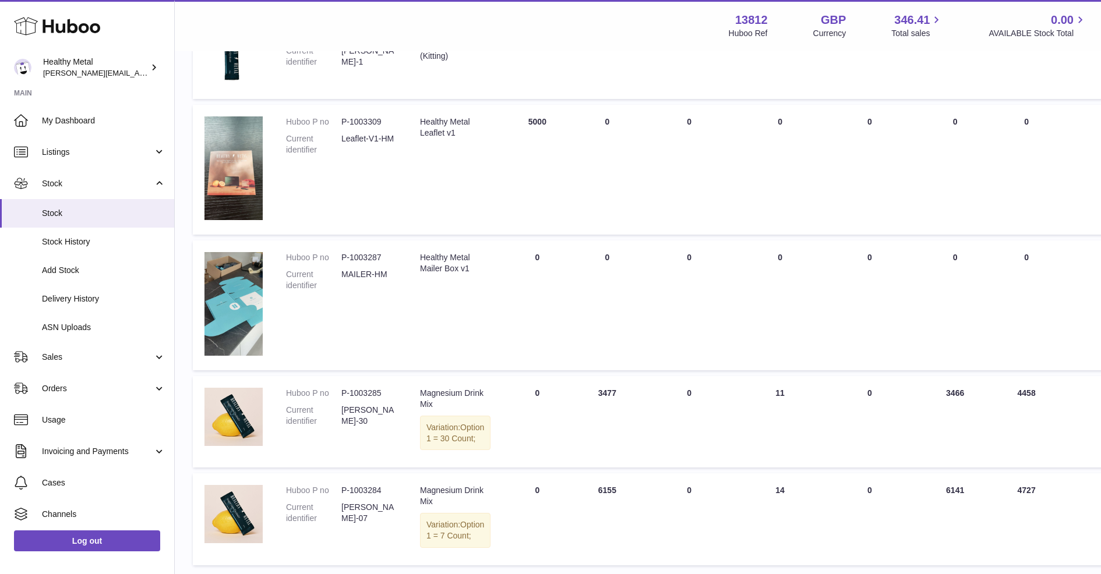
scroll to position [810, 1]
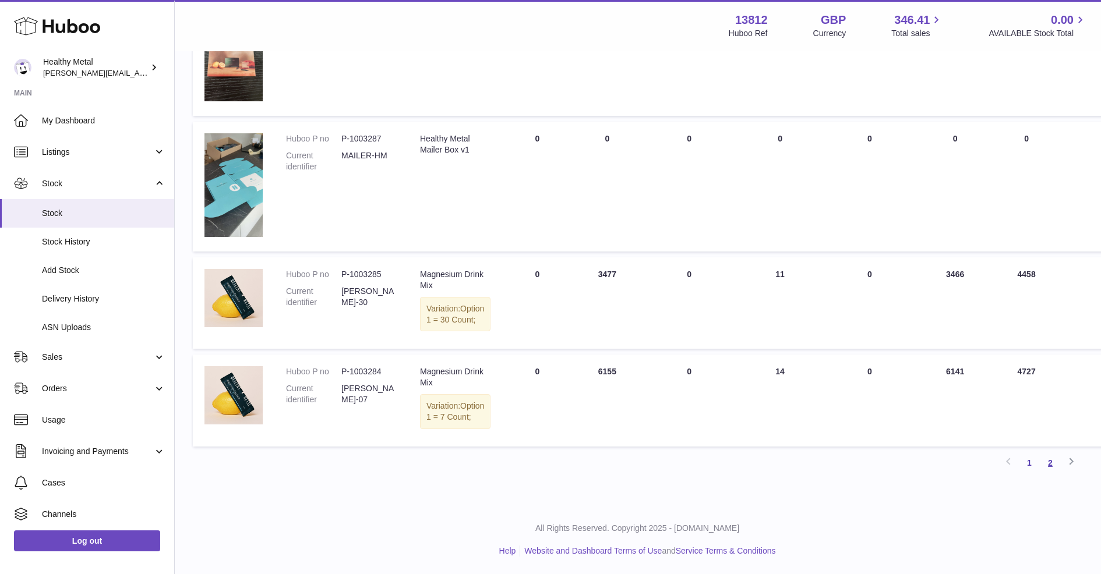
click at [1046, 468] on link "2" at bounding box center [1050, 463] width 21 height 21
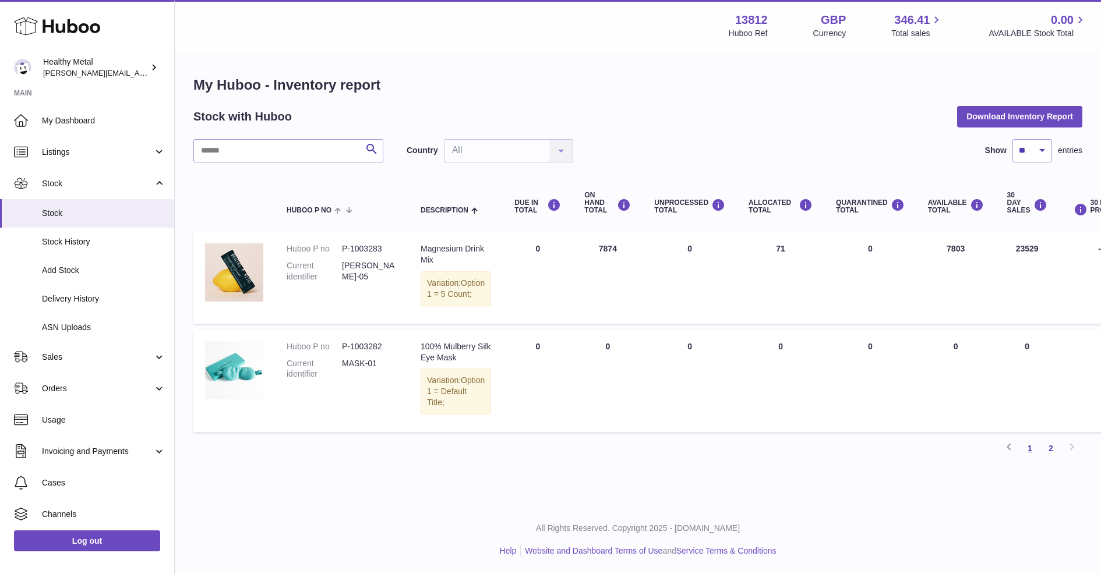
click at [1036, 459] on link "1" at bounding box center [1029, 448] width 21 height 21
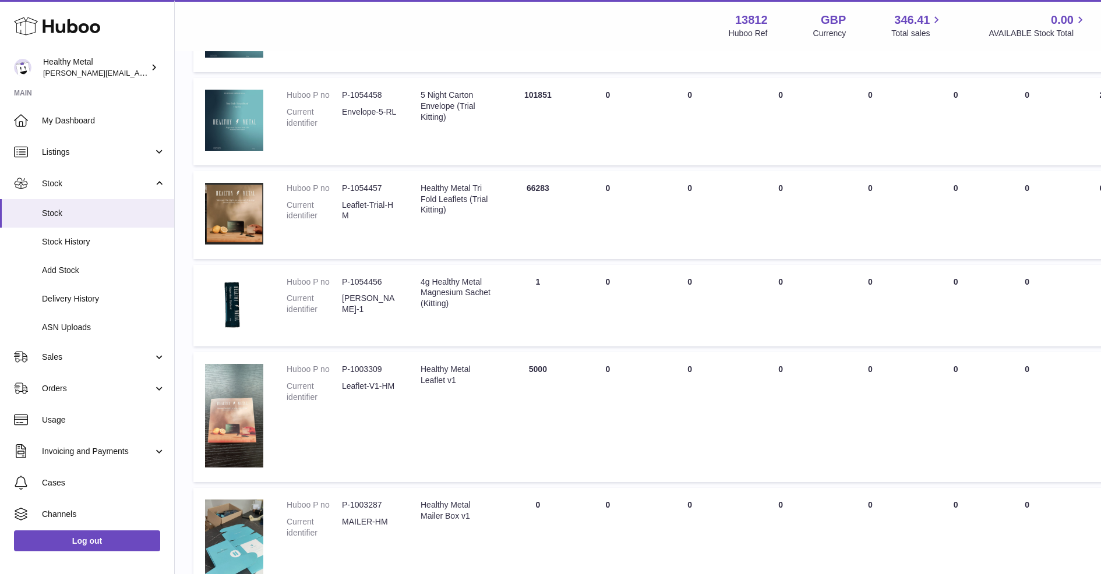
scroll to position [462, 0]
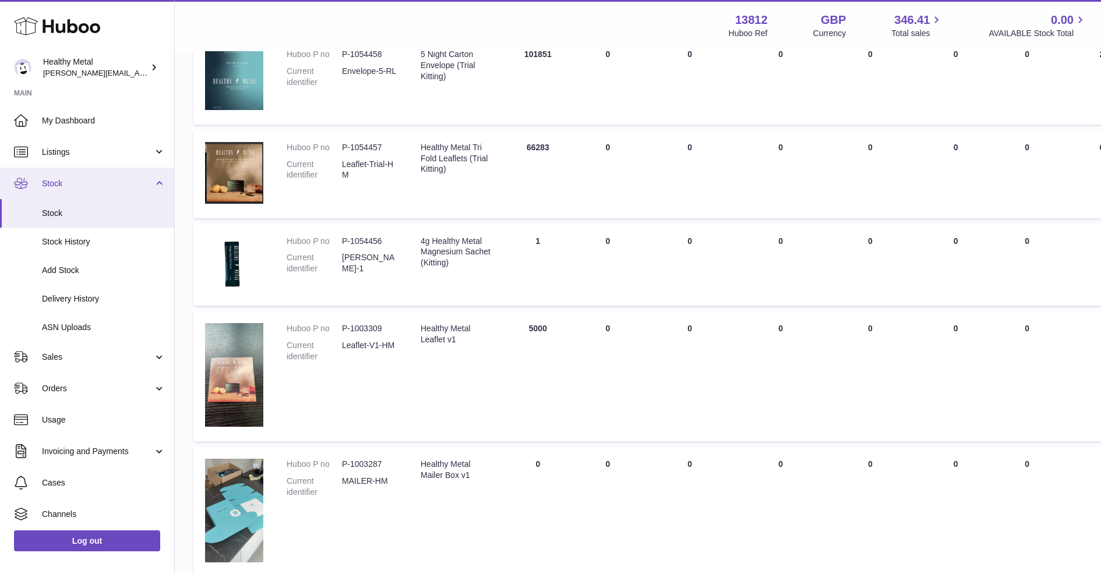
click at [94, 184] on span "Stock" at bounding box center [97, 183] width 111 height 11
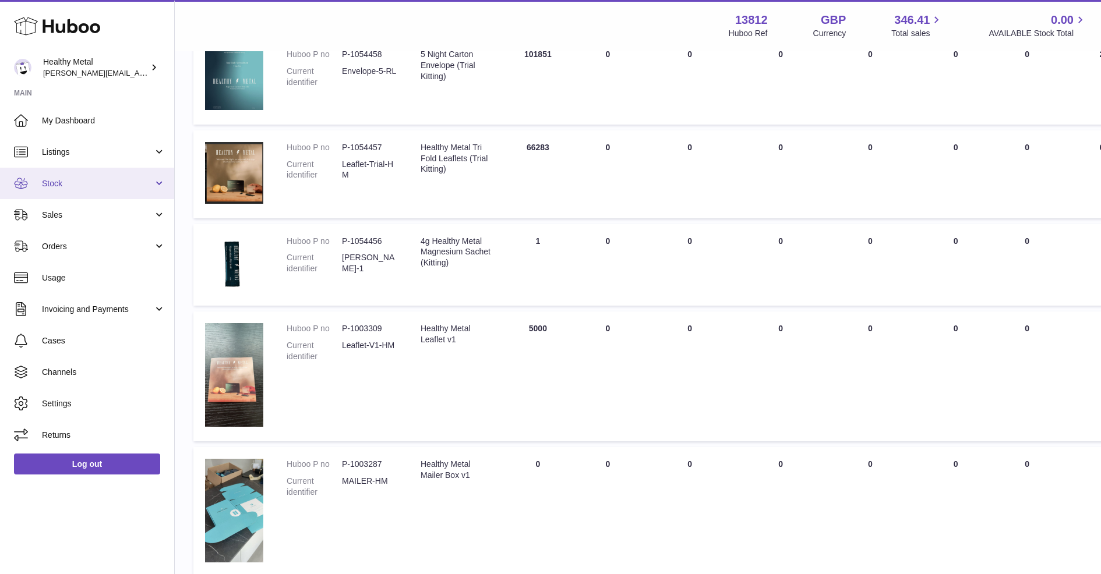
click at [94, 184] on span "Stock" at bounding box center [97, 183] width 111 height 11
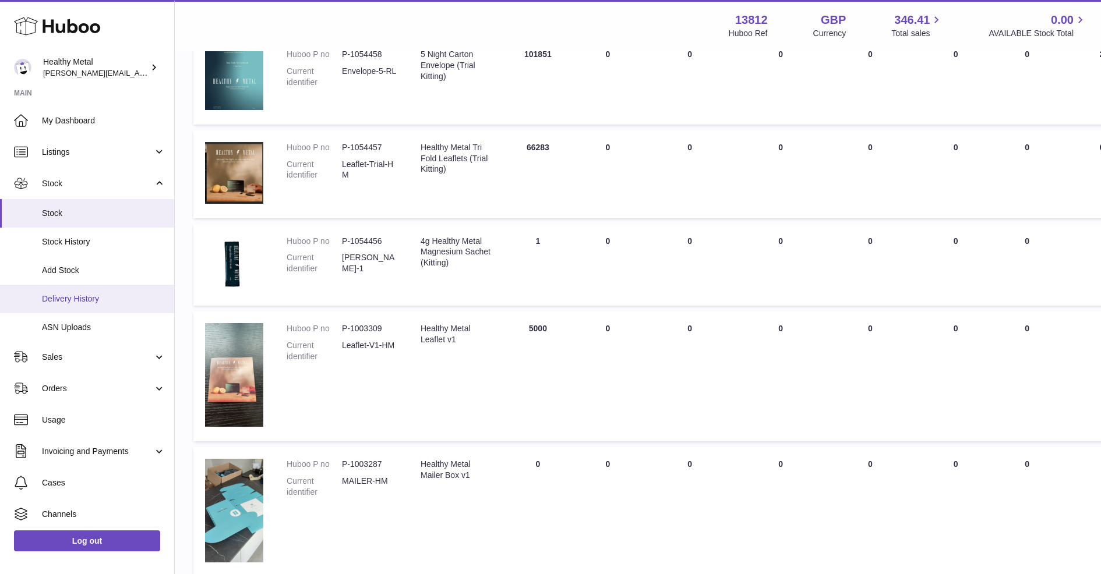
click at [71, 299] on span "Delivery History" at bounding box center [103, 299] width 123 height 11
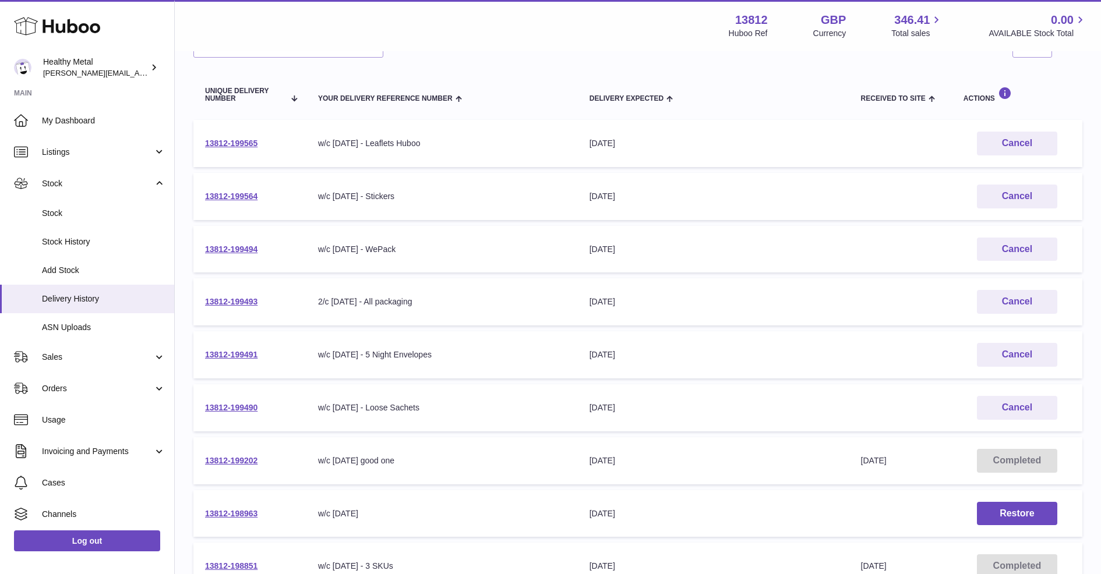
scroll to position [112, 0]
click at [225, 405] on link "13812-199490" at bounding box center [231, 405] width 52 height 9
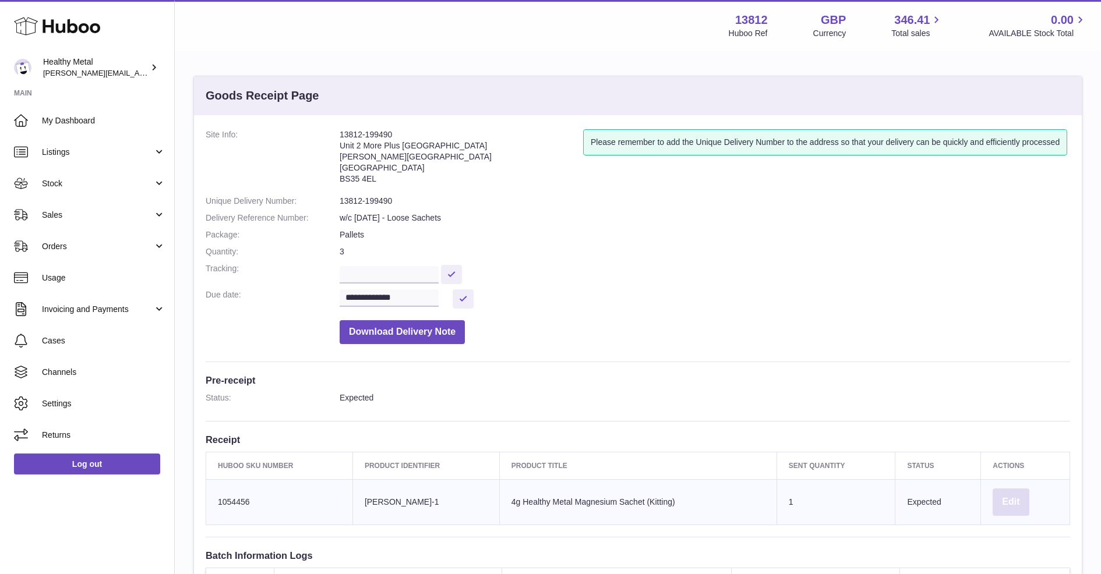
click at [1003, 500] on button "Edit" at bounding box center [1011, 502] width 36 height 27
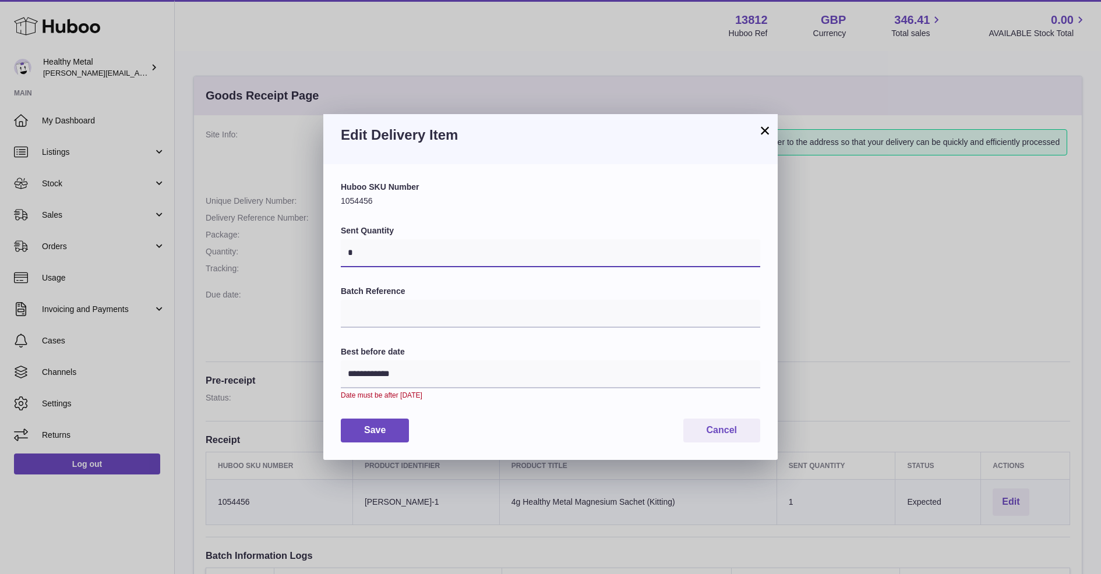
click at [425, 265] on input "*" at bounding box center [550, 253] width 419 height 28
click at [387, 256] on input "*" at bounding box center [550, 253] width 419 height 28
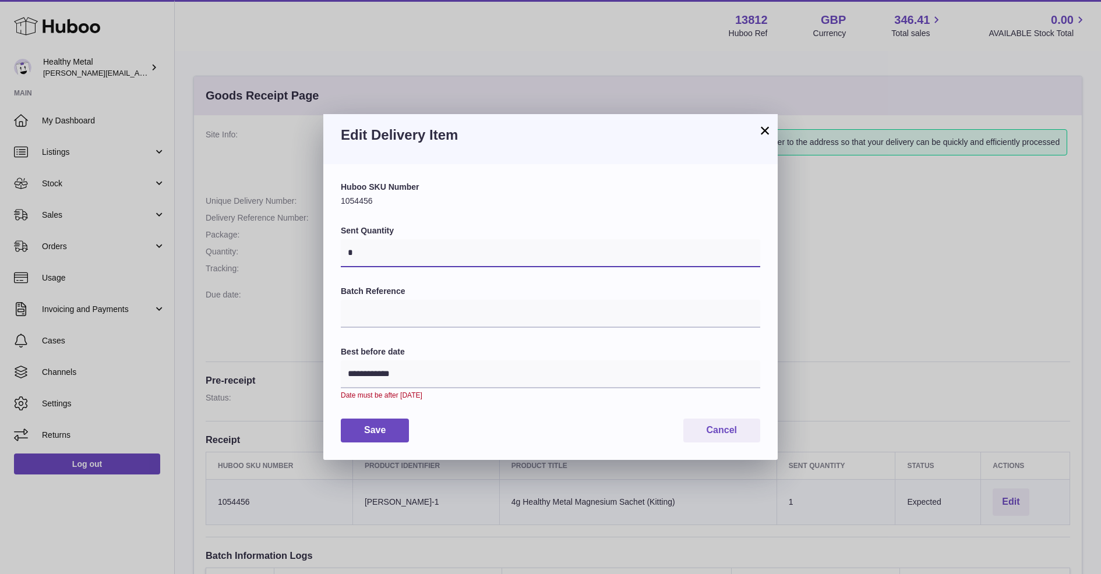
click at [387, 256] on input "*" at bounding box center [550, 253] width 419 height 28
click at [377, 255] on input "*" at bounding box center [550, 253] width 419 height 28
type input "*****"
click at [403, 308] on input "Batch Reference" at bounding box center [550, 314] width 419 height 28
click at [410, 361] on input "**********" at bounding box center [550, 375] width 419 height 28
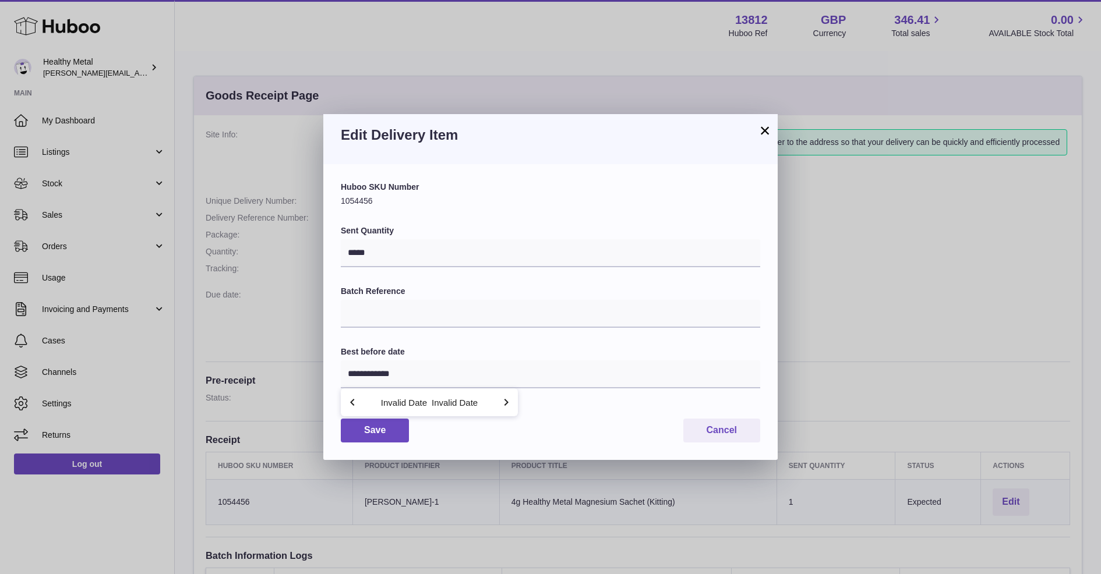
click at [506, 404] on icon "button" at bounding box center [506, 402] width 4 height 7
click at [451, 374] on input "**********" at bounding box center [550, 375] width 419 height 28
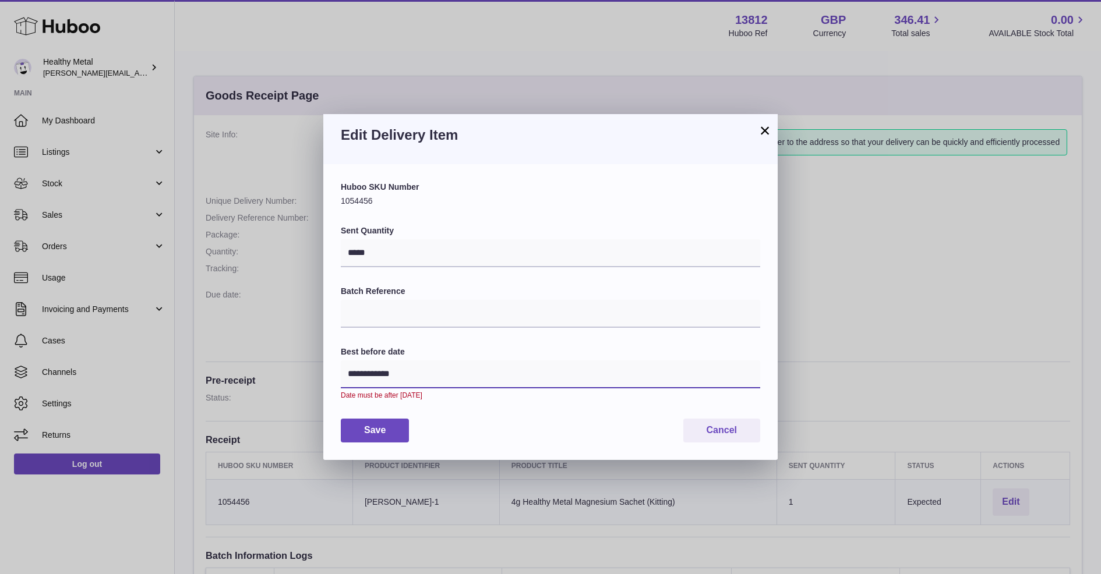
click at [451, 374] on input "**********" at bounding box center [550, 375] width 419 height 28
type input "*"
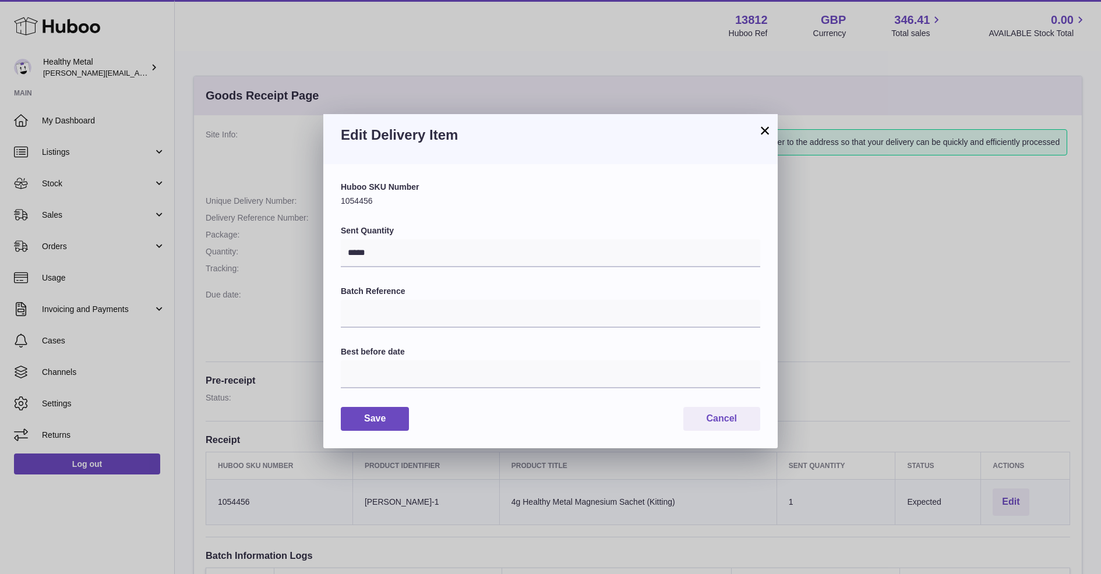
click at [764, 135] on button "×" at bounding box center [765, 130] width 14 height 14
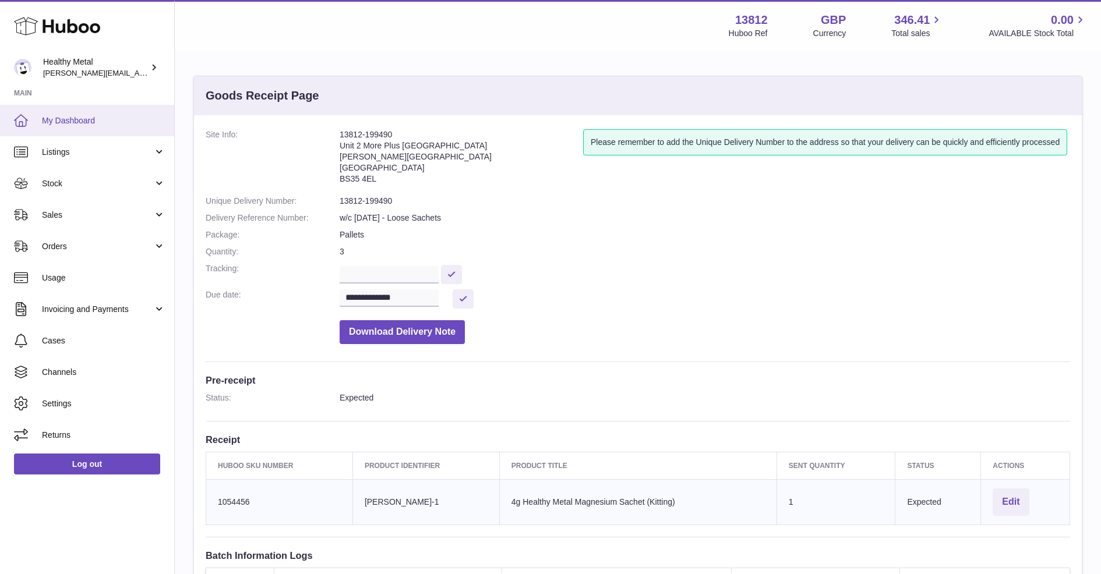
click at [94, 112] on link "My Dashboard" at bounding box center [87, 120] width 174 height 31
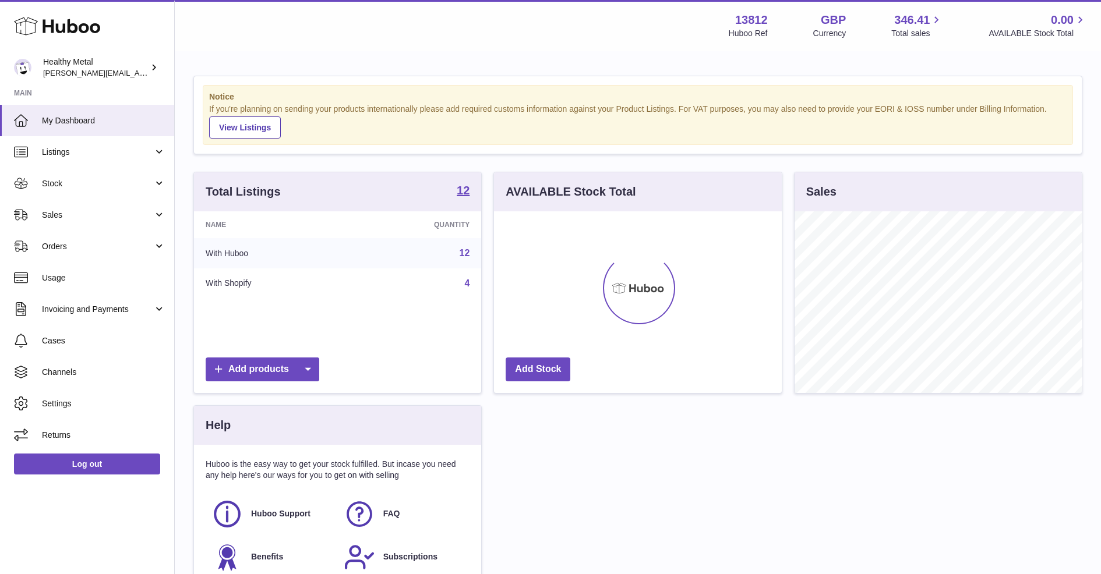
scroll to position [181, 287]
click at [83, 210] on span "Sales" at bounding box center [97, 215] width 111 height 11
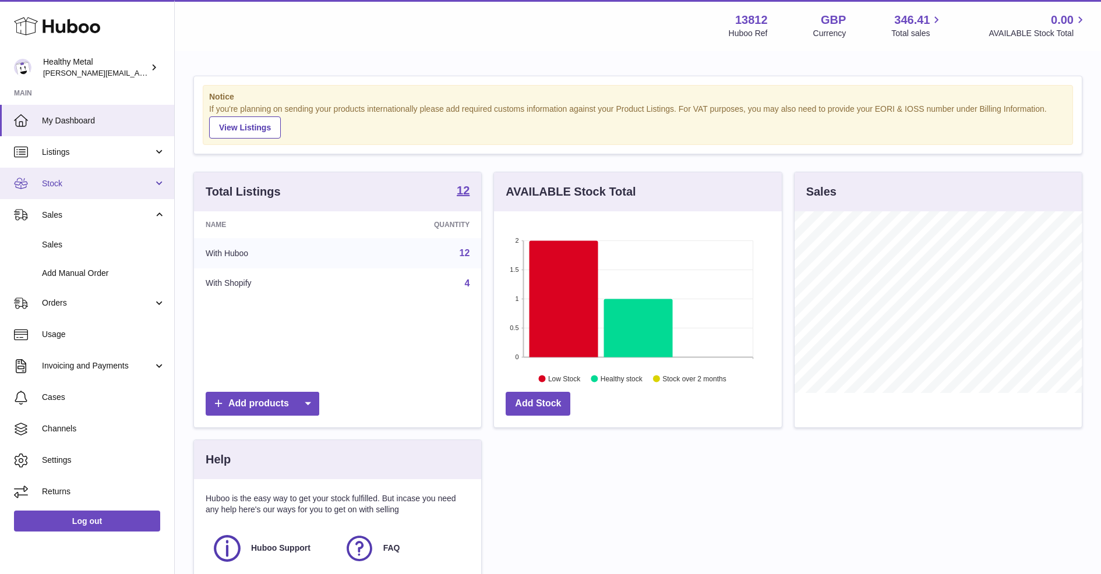
click at [91, 185] on span "Stock" at bounding box center [97, 183] width 111 height 11
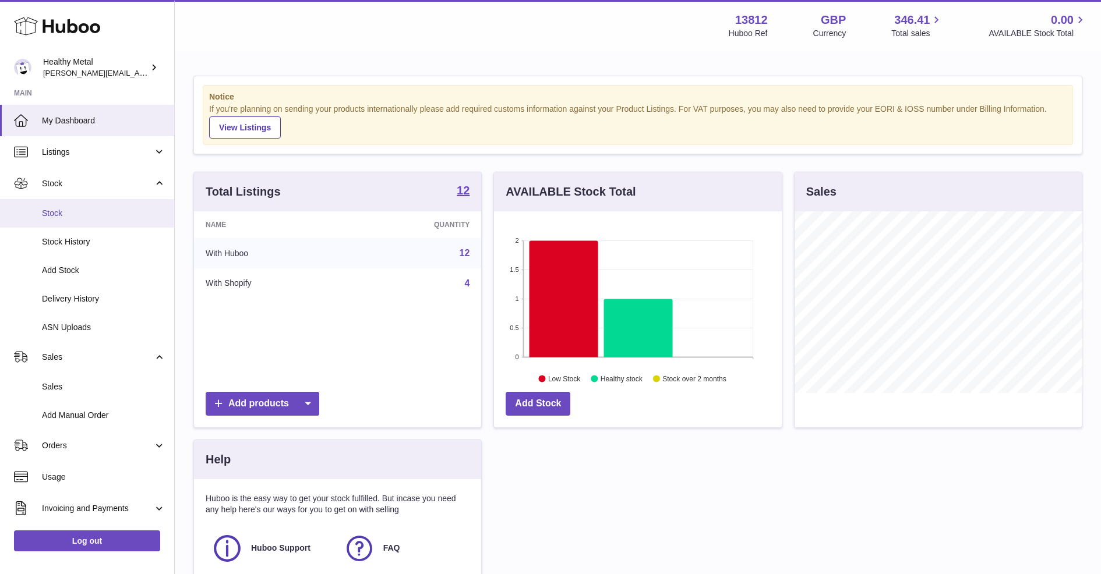
click at [66, 217] on span "Stock" at bounding box center [103, 213] width 123 height 11
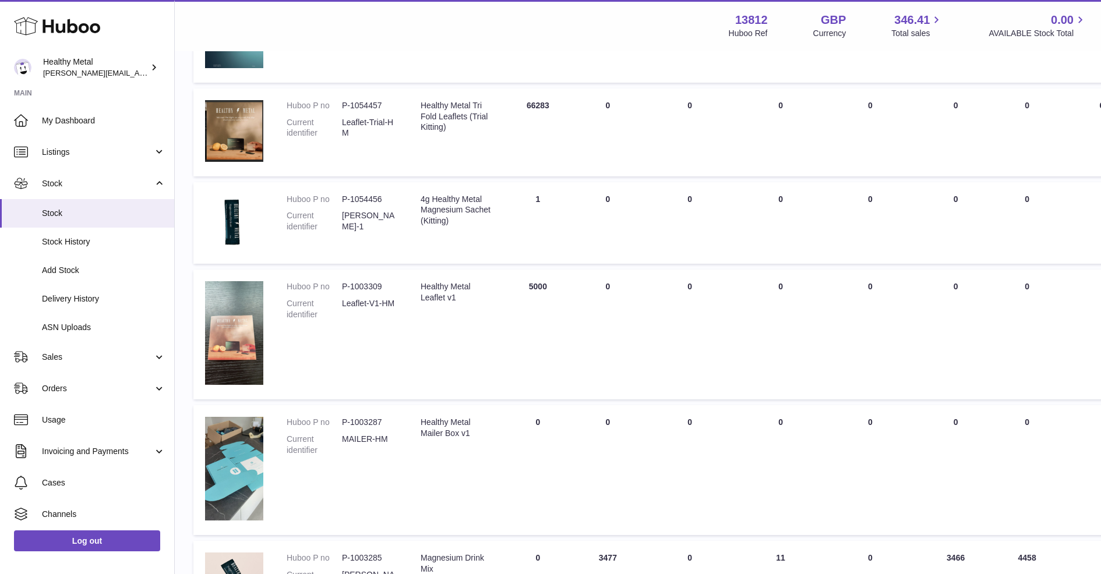
scroll to position [810, 0]
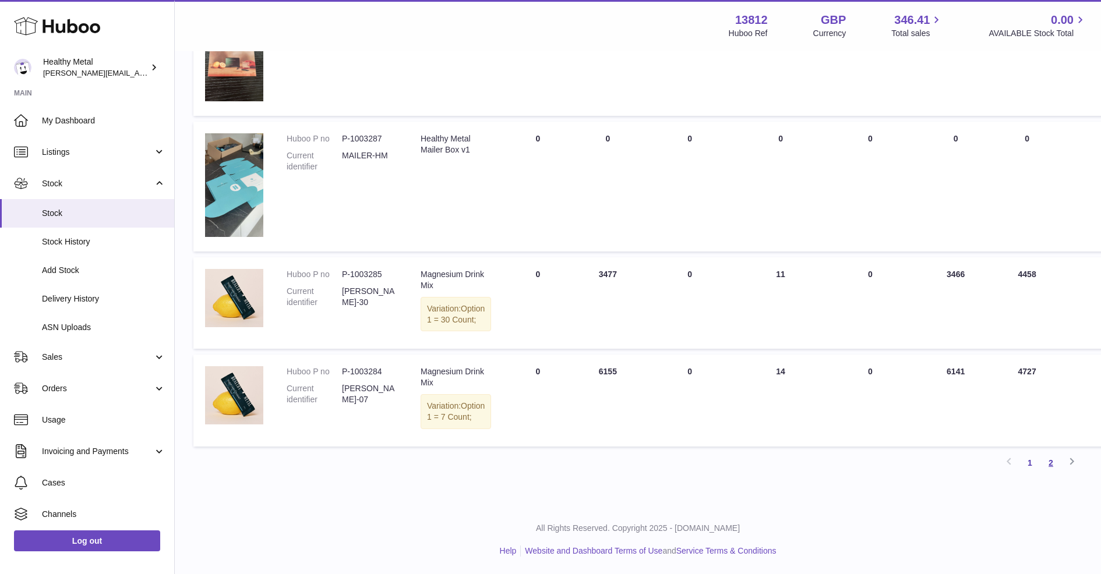
click at [1047, 457] on link "2" at bounding box center [1050, 463] width 21 height 21
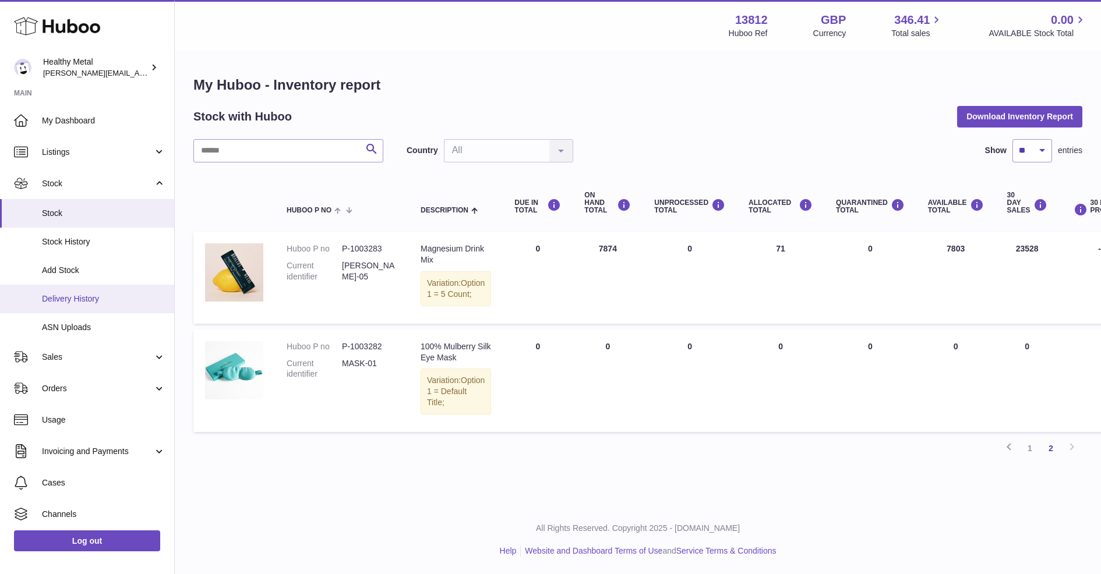
click at [80, 297] on span "Delivery History" at bounding box center [103, 299] width 123 height 11
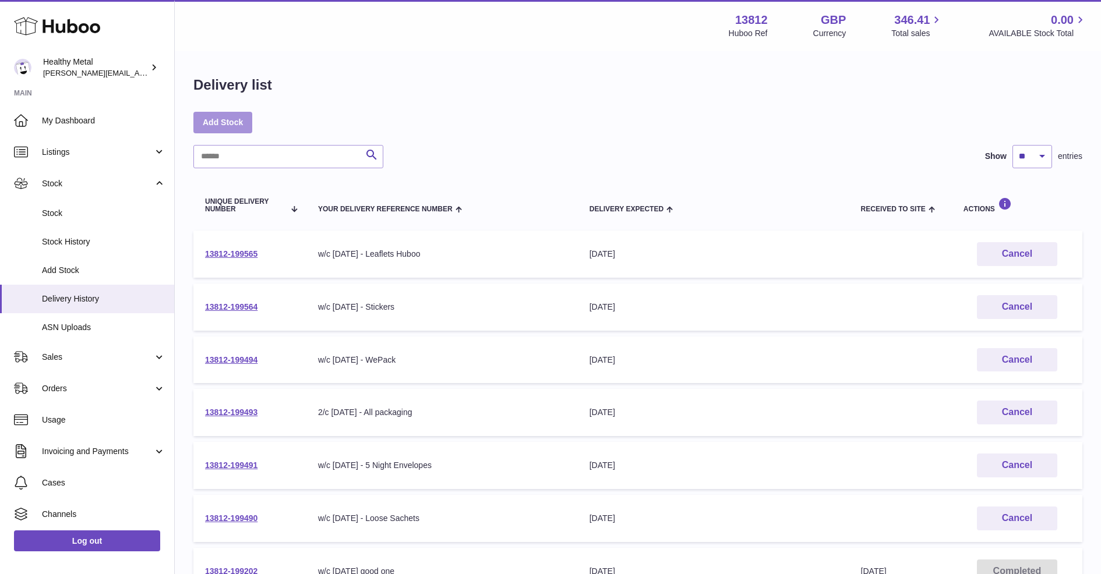
drag, startPoint x: 241, startPoint y: 137, endPoint x: 227, endPoint y: 126, distance: 17.4
click at [241, 137] on div "Delivery list Add Stock Search Show ** ** ** *** entries Unique Delivery Number…" at bounding box center [638, 432] width 926 height 760
click at [227, 126] on link "Add Stock" at bounding box center [222, 122] width 59 height 21
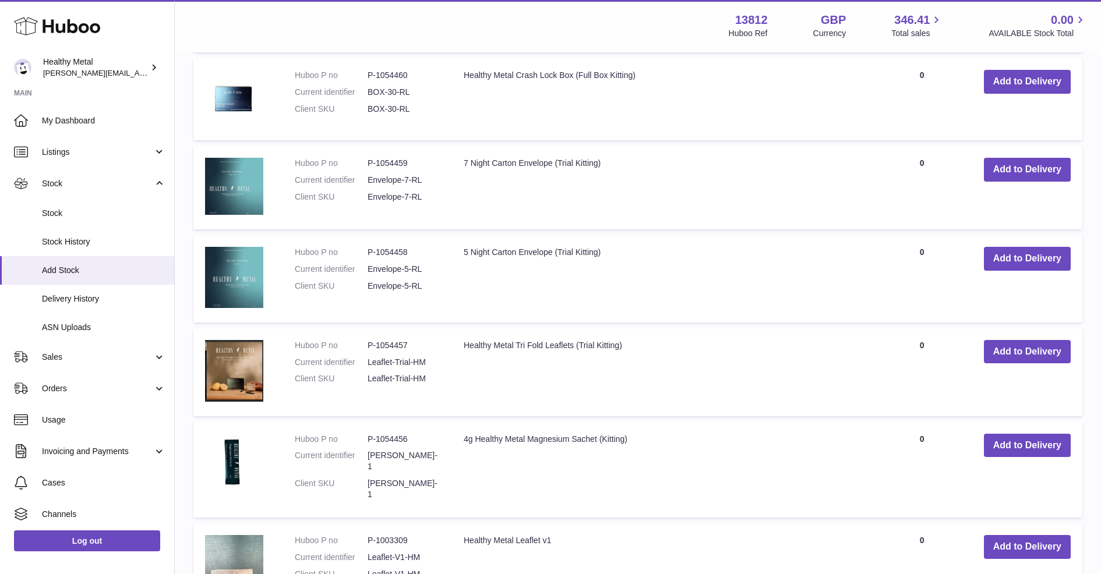
scroll to position [943, 0]
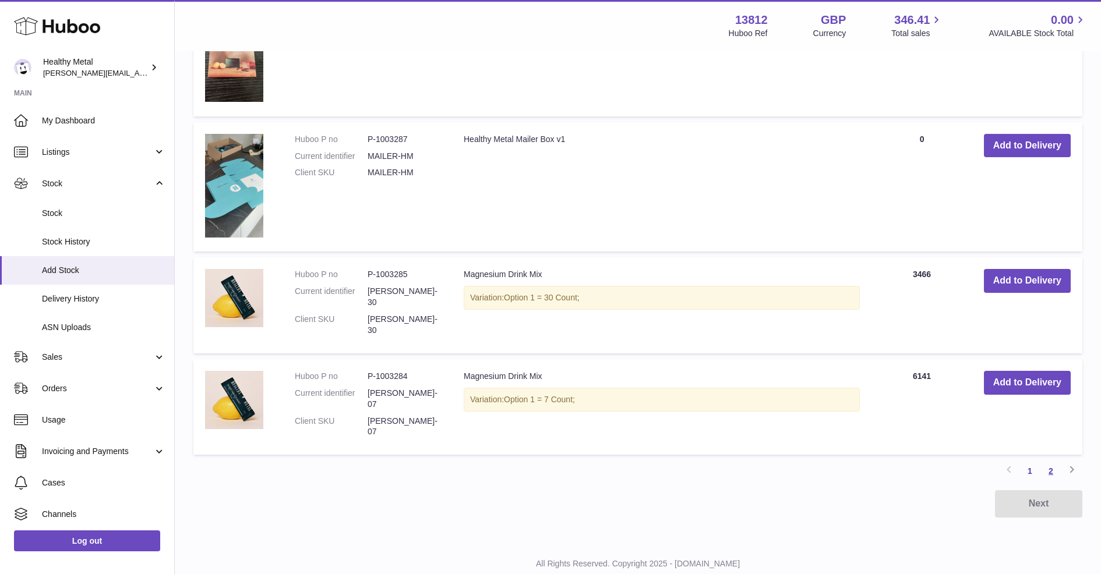
click at [1052, 461] on link "2" at bounding box center [1050, 471] width 21 height 21
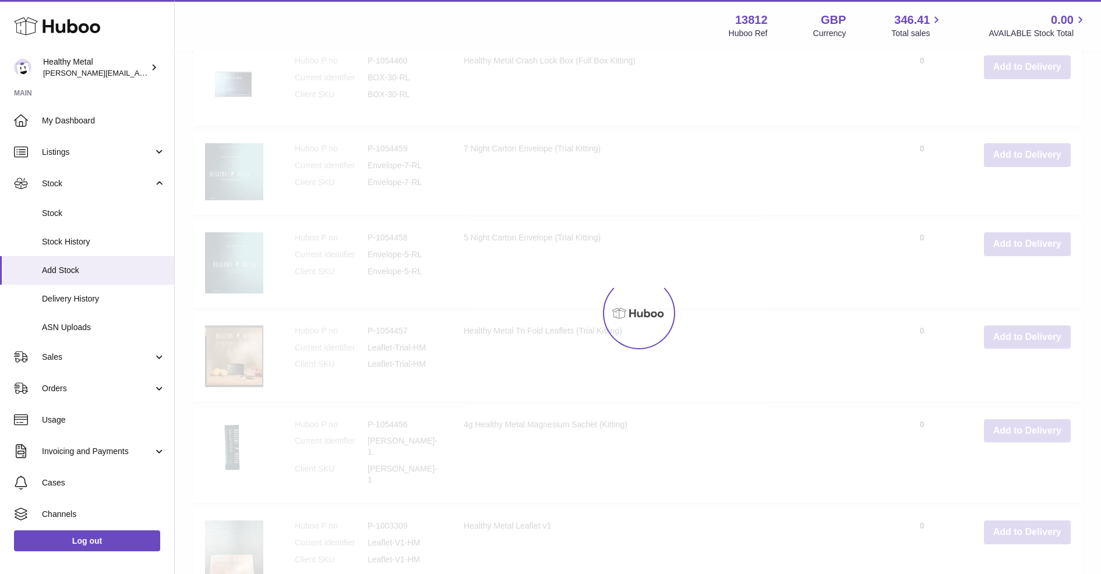
scroll to position [52, 0]
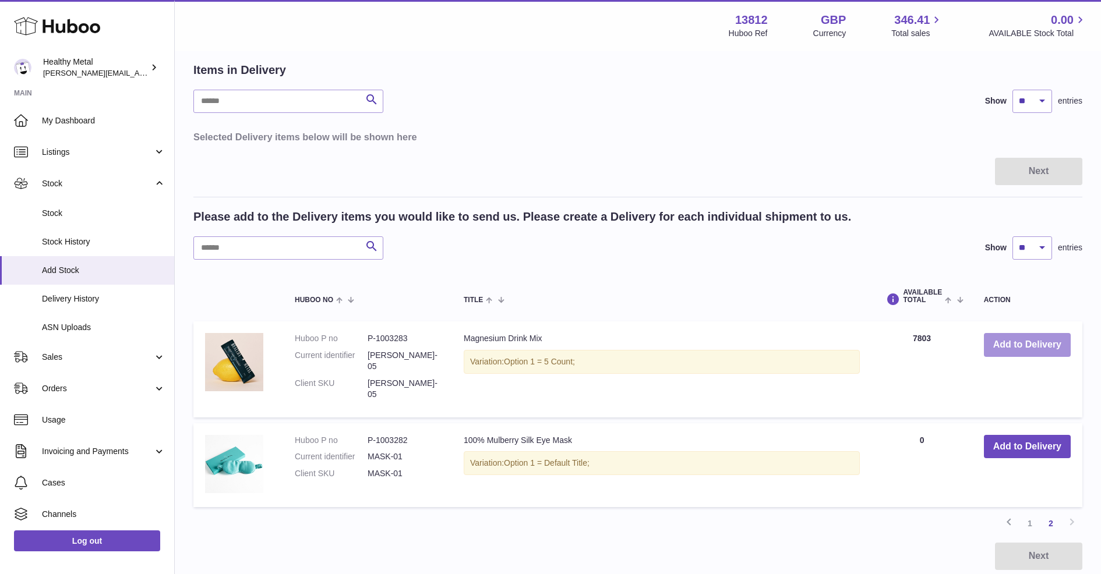
click at [1004, 353] on button "Add to Delivery" at bounding box center [1027, 345] width 87 height 24
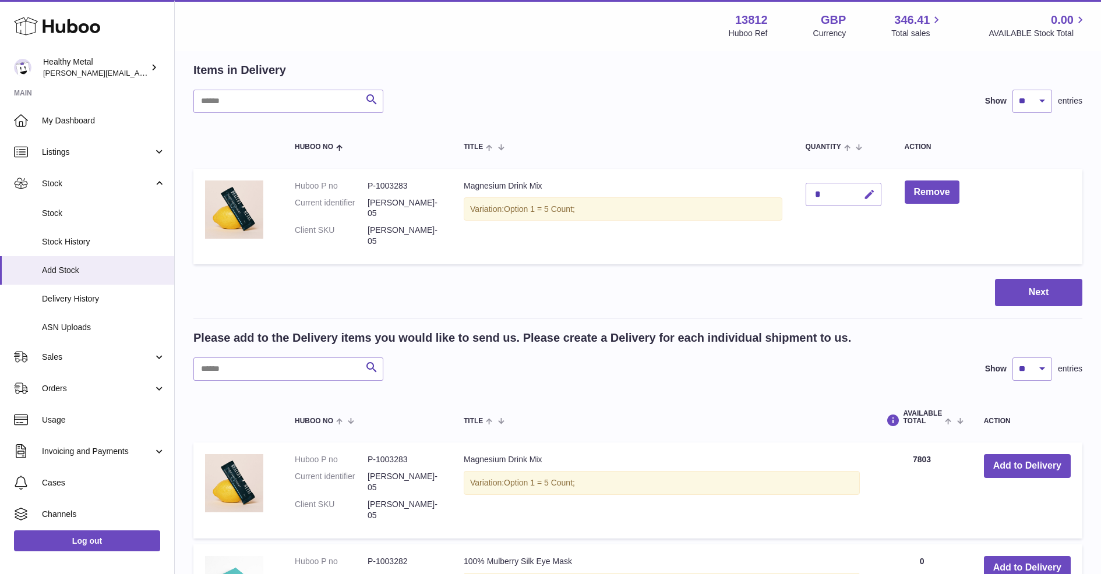
click at [866, 200] on icon "button" at bounding box center [869, 195] width 12 height 12
click at [832, 201] on div at bounding box center [855, 194] width 48 height 19
click at [830, 199] on input "*" at bounding box center [844, 194] width 76 height 23
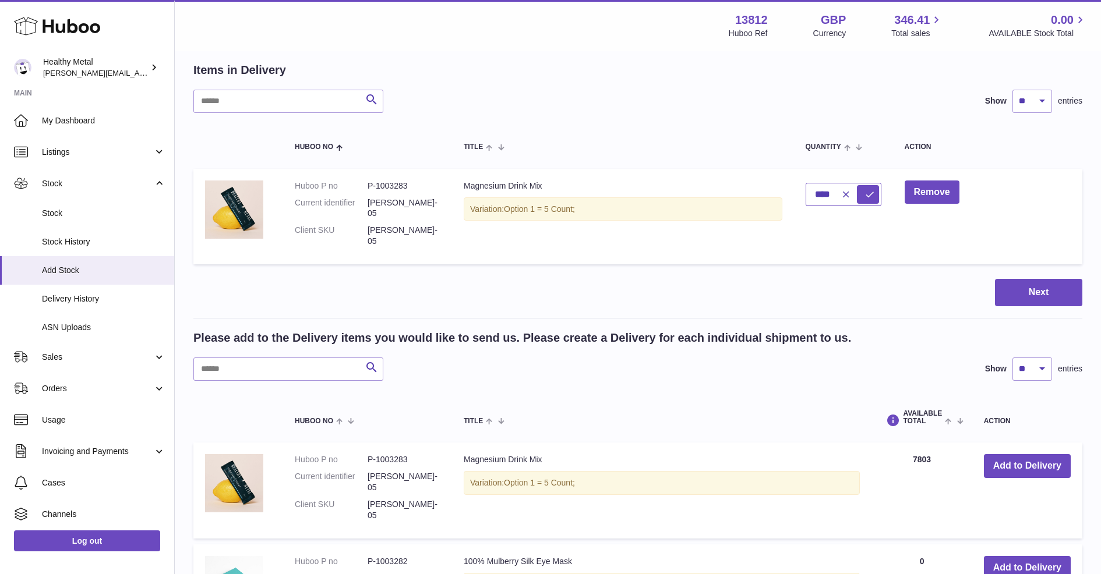
type input "****"
click at [808, 239] on td "****" at bounding box center [843, 217] width 99 height 96
click at [874, 193] on icon "submit" at bounding box center [869, 194] width 10 height 10
click at [1021, 279] on button "Next" at bounding box center [1038, 292] width 87 height 27
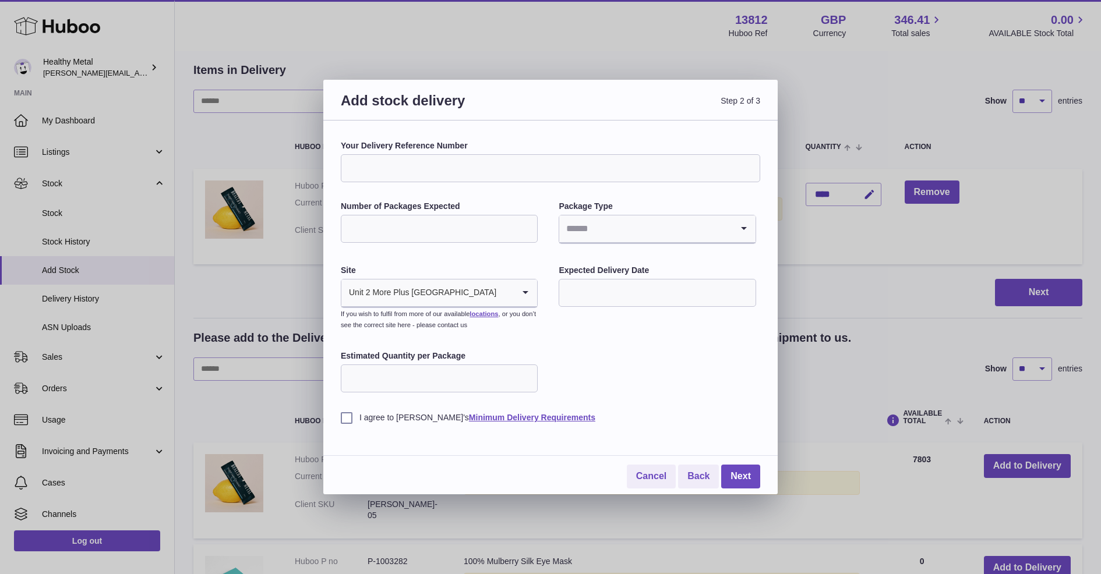
click at [408, 168] on input "Your Delivery Reference Number" at bounding box center [550, 168] width 419 height 28
type input "**********"
click at [420, 222] on input "Number of Packages Expected" at bounding box center [439, 229] width 197 height 28
type input "*"
click at [569, 229] on input "Search for option" at bounding box center [645, 229] width 172 height 27
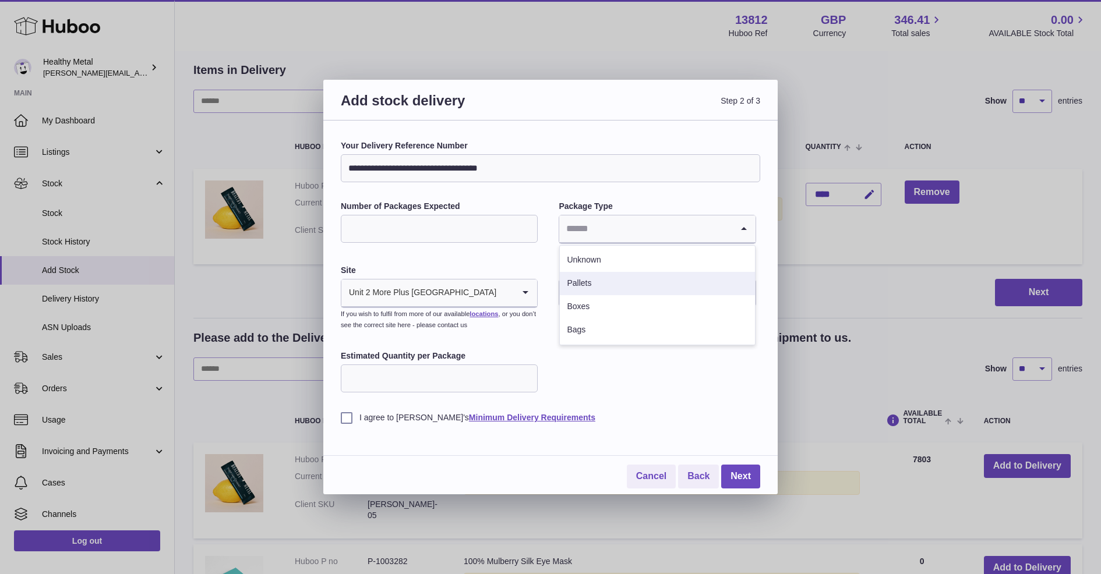
click at [578, 287] on li "Pallets" at bounding box center [657, 283] width 195 height 23
click at [611, 299] on input "text" at bounding box center [657, 293] width 197 height 28
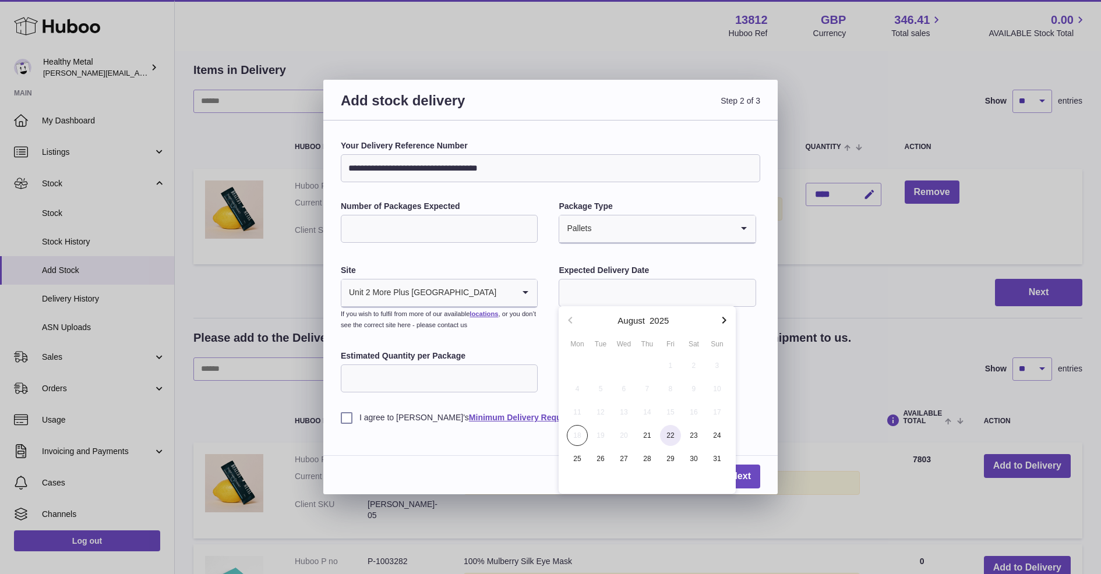
click at [668, 436] on span "22" at bounding box center [670, 435] width 21 height 21
type input "**********"
click at [403, 354] on label "Estimated Quantity per Package" at bounding box center [439, 356] width 197 height 11
click at [403, 365] on input "Estimated Quantity per Package" at bounding box center [439, 379] width 197 height 28
click at [400, 386] on input "Estimated Quantity per Package" at bounding box center [439, 379] width 197 height 28
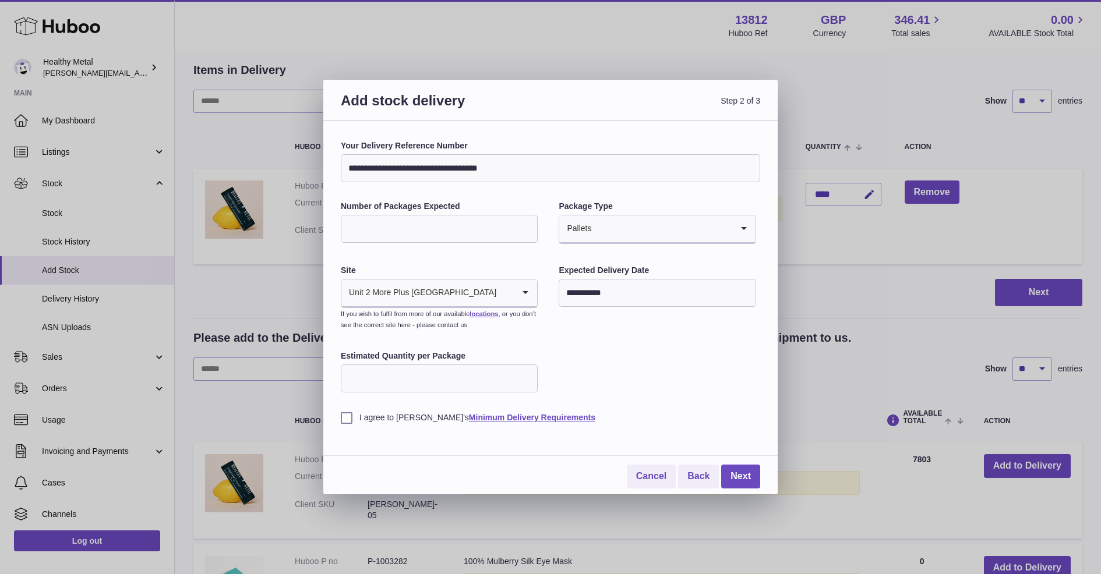
type input "**"
click at [343, 421] on label "I agree to Huboo's Minimum Delivery Requirements" at bounding box center [550, 417] width 419 height 11
click at [737, 475] on link "Next" at bounding box center [740, 477] width 39 height 24
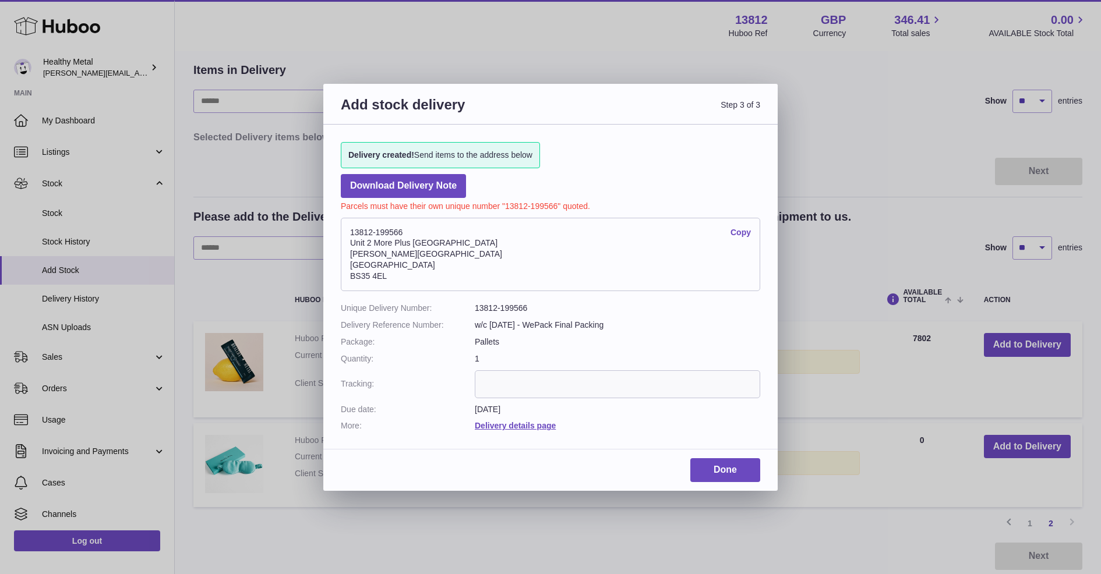
drag, startPoint x: 408, startPoint y: 284, endPoint x: 403, endPoint y: 282, distance: 6.3
click at [408, 284] on address "13812-199566 Copy Unit 2 More Plus Central Park Hudson Ave Severn Beach BS35 4EL" at bounding box center [550, 254] width 419 height 73
drag, startPoint x: 402, startPoint y: 282, endPoint x: 347, endPoint y: 235, distance: 72.3
click at [347, 235] on address "13812-199566 Copy Unit 2 More Plus Central Park Hudson Ave Severn Beach BS35 4EL" at bounding box center [550, 254] width 419 height 73
copy address "13812-199566 Copy Unit 2 More Plus Central Park Hudson Ave Severn Beach BS35 4EL"
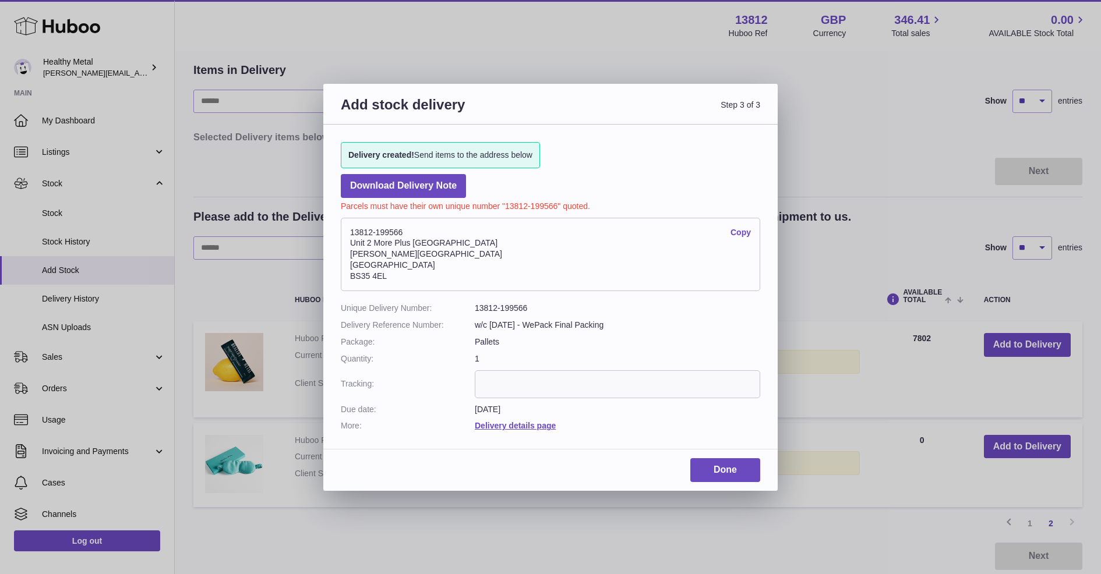
click at [844, 227] on div "Add stock delivery Step 3 of 3 Delivery created! Send items to the address belo…" at bounding box center [550, 287] width 1101 height 574
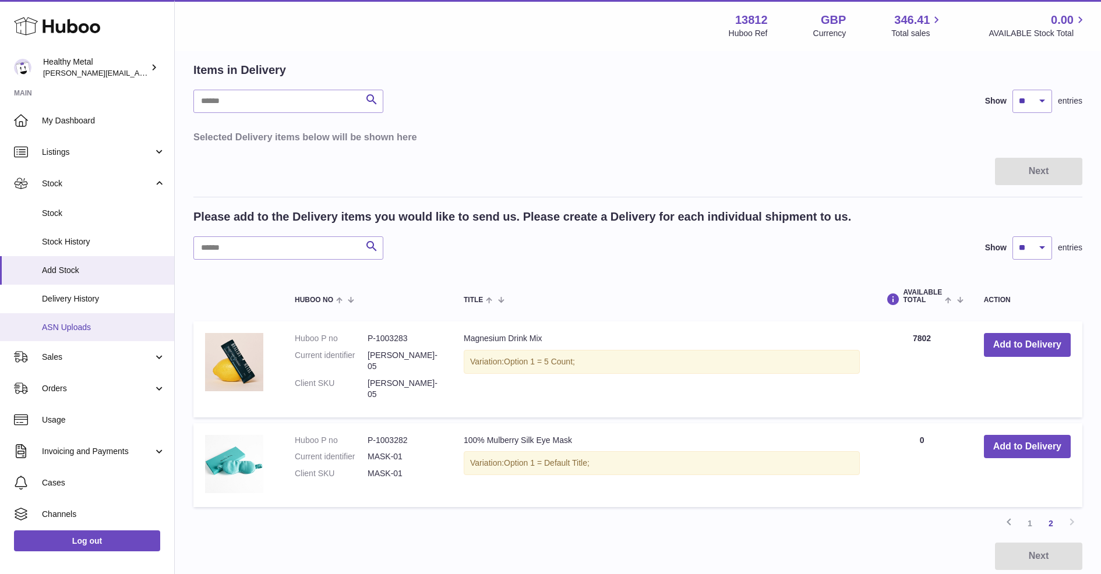
click at [86, 314] on link "ASN Uploads" at bounding box center [87, 327] width 174 height 29
click at [86, 301] on span "Delivery History" at bounding box center [103, 299] width 123 height 11
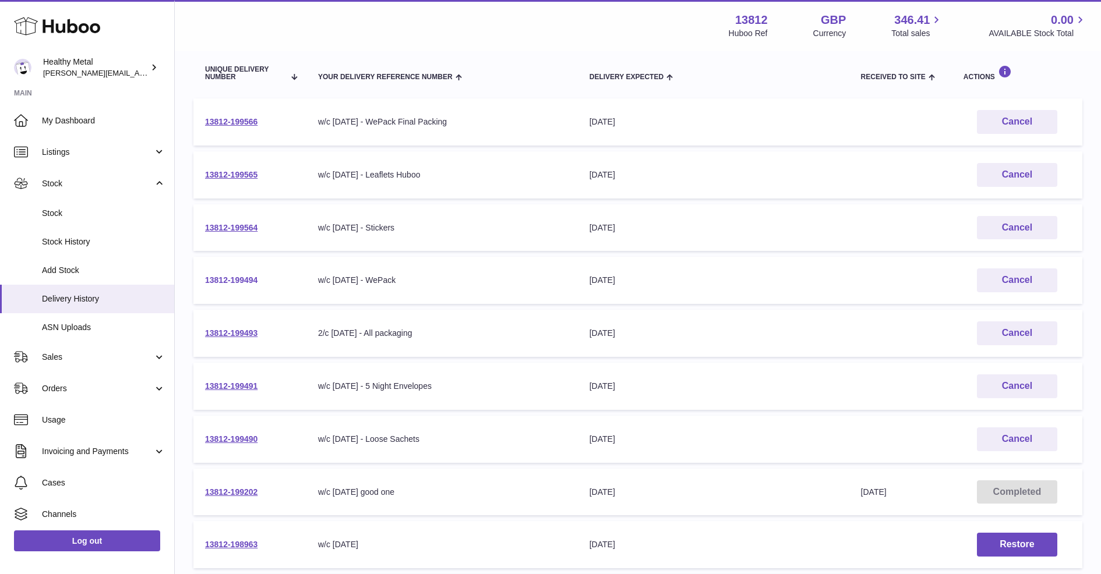
scroll to position [132, 0]
click at [228, 279] on link "13812-199494" at bounding box center [231, 280] width 52 height 9
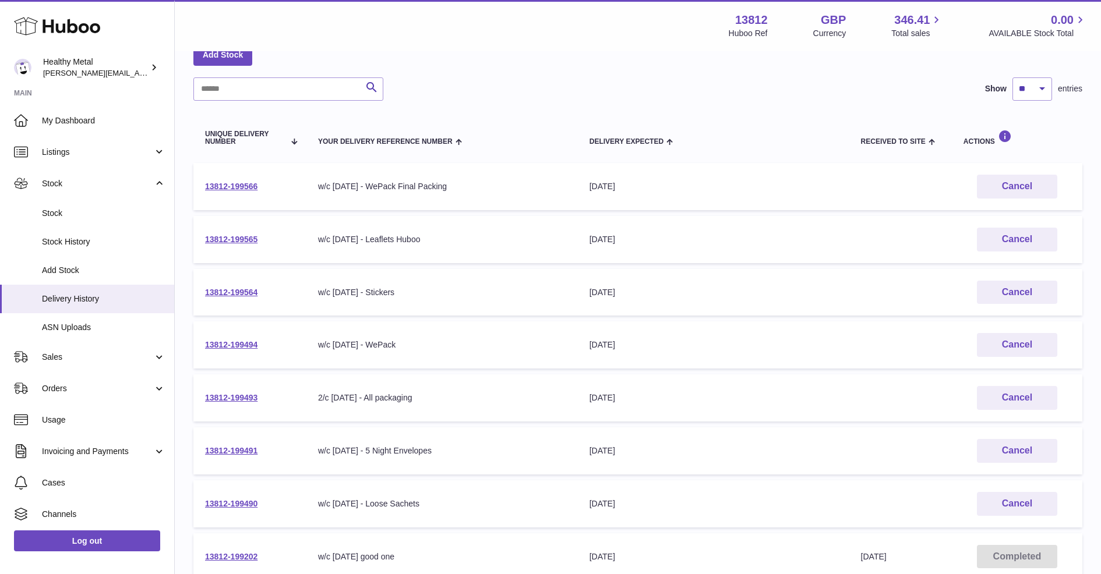
scroll to position [29, 0]
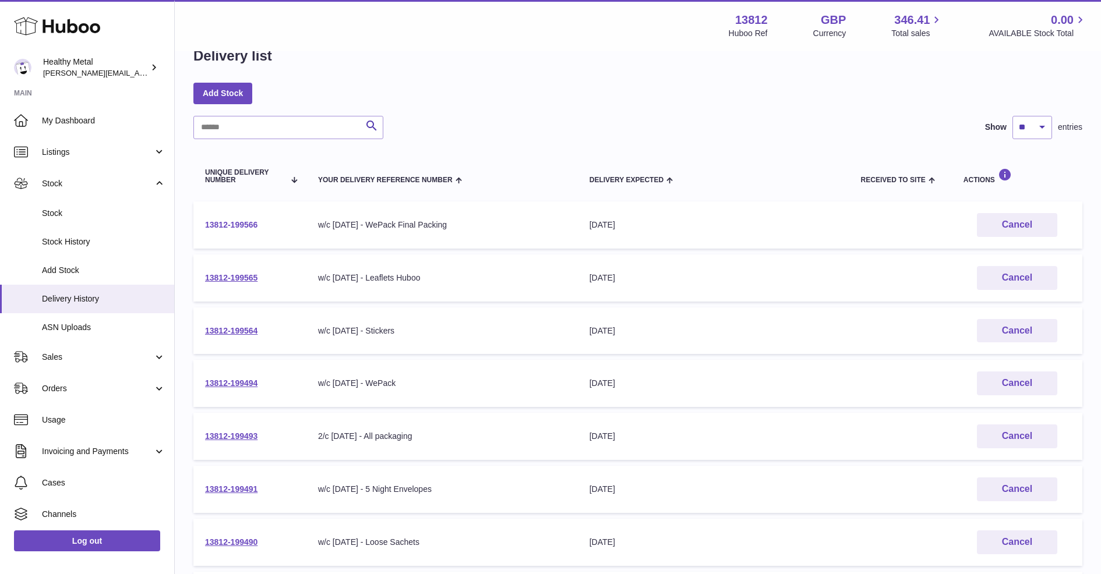
click at [245, 220] on link "13812-199566" at bounding box center [231, 224] width 52 height 9
click at [235, 225] on link "13812-199566" at bounding box center [231, 224] width 52 height 9
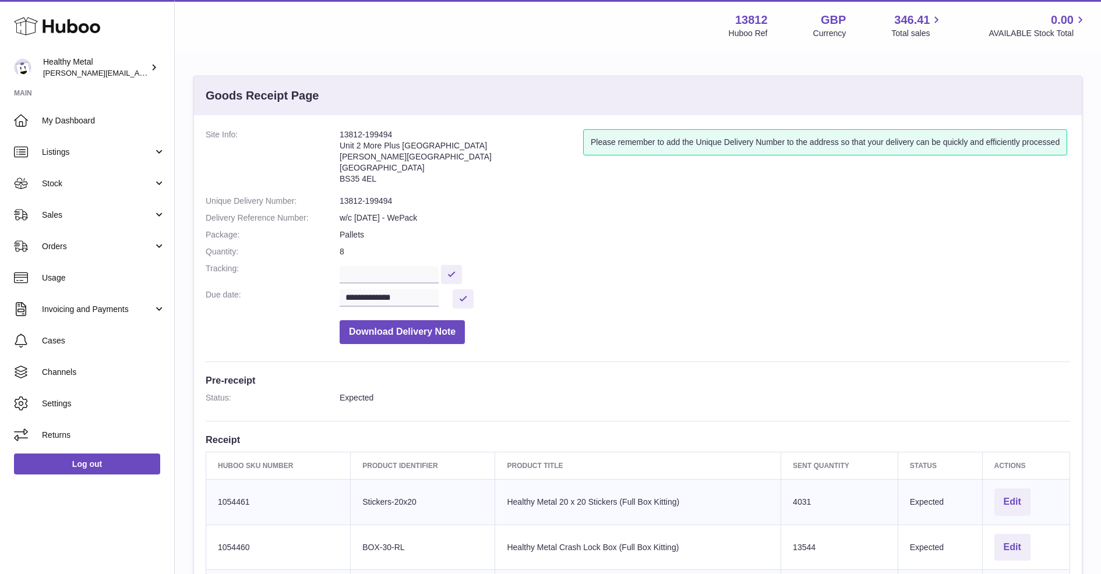
drag, startPoint x: 383, startPoint y: 177, endPoint x: 339, endPoint y: 135, distance: 60.6
click at [340, 135] on address "13812-199494 Unit 2 More Plus [STREET_ADDRESS][PERSON_NAME]" at bounding box center [462, 159] width 244 height 61
copy address "13812-199494 Unit 2 More Plus [STREET_ADDRESS][PERSON_NAME]"
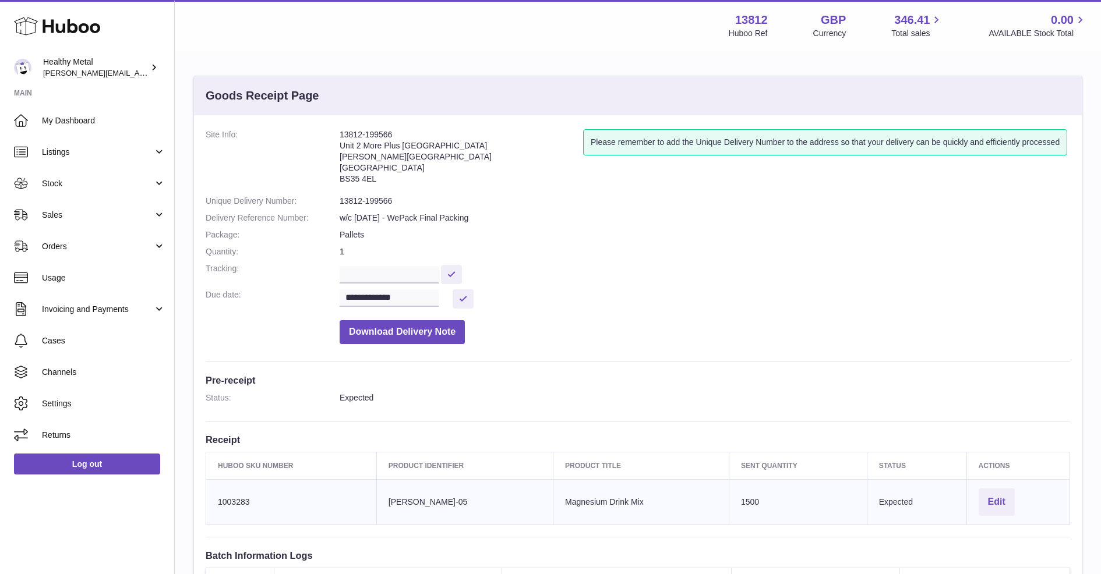
drag, startPoint x: 382, startPoint y: 179, endPoint x: 338, endPoint y: 137, distance: 61.0
click at [338, 137] on dl "**********" at bounding box center [638, 239] width 864 height 221
copy dl "13812-199566 Unit 2 More Plus [STREET_ADDRESS][PERSON_NAME]"
